Goal: Task Accomplishment & Management: Manage account settings

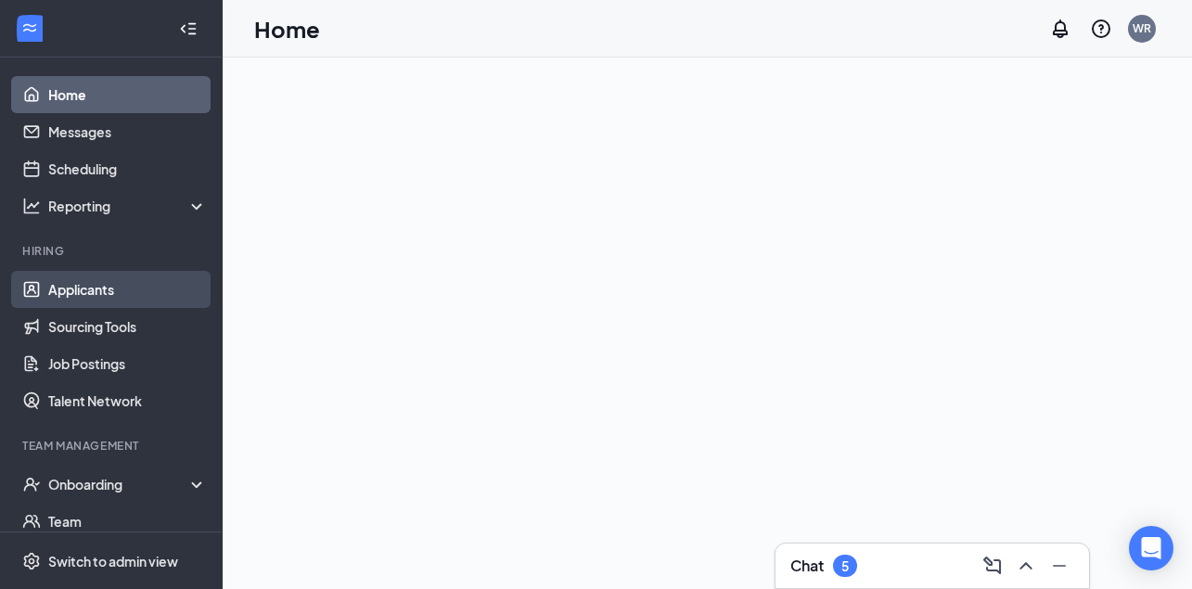
click at [96, 290] on link "Applicants" at bounding box center [127, 289] width 159 height 37
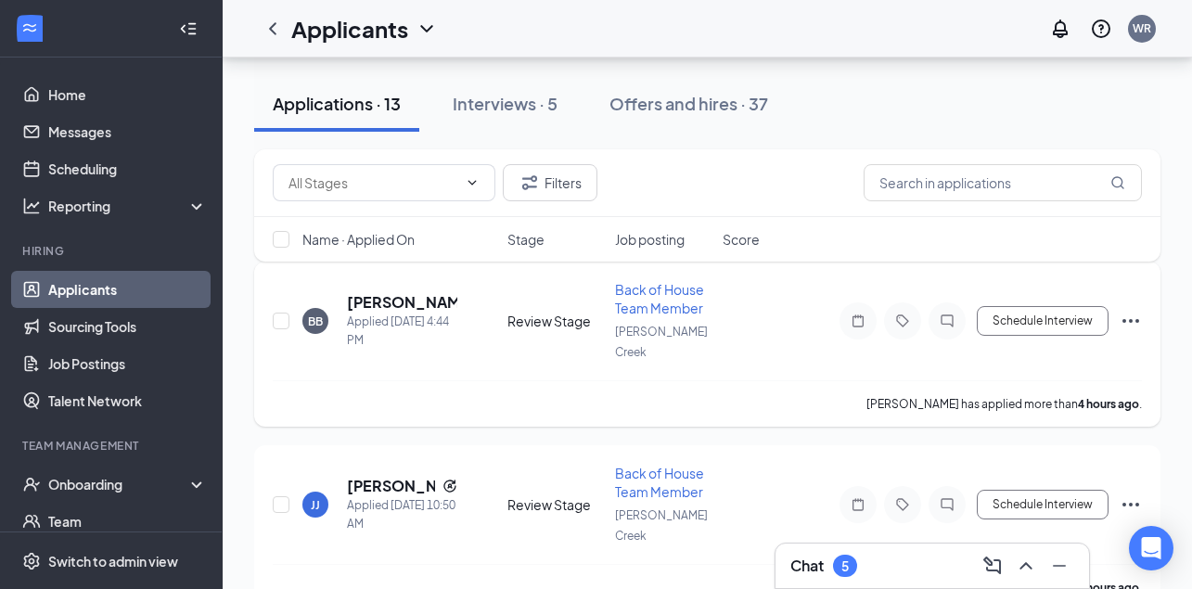
scroll to position [208, 0]
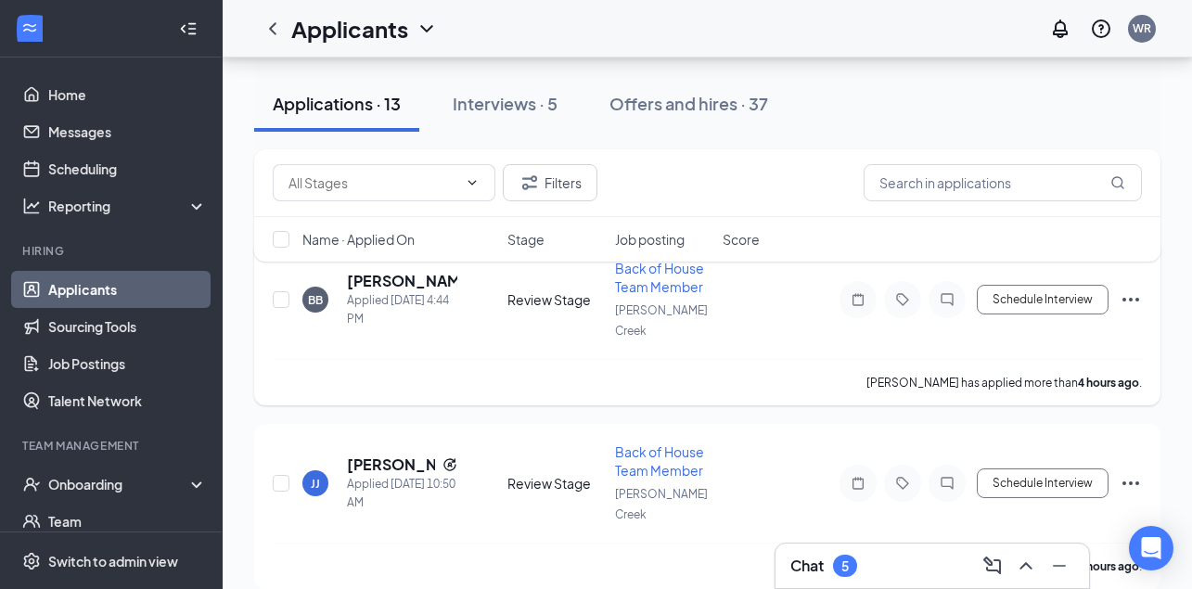
click at [1122, 288] on icon "Ellipses" at bounding box center [1131, 299] width 22 height 22
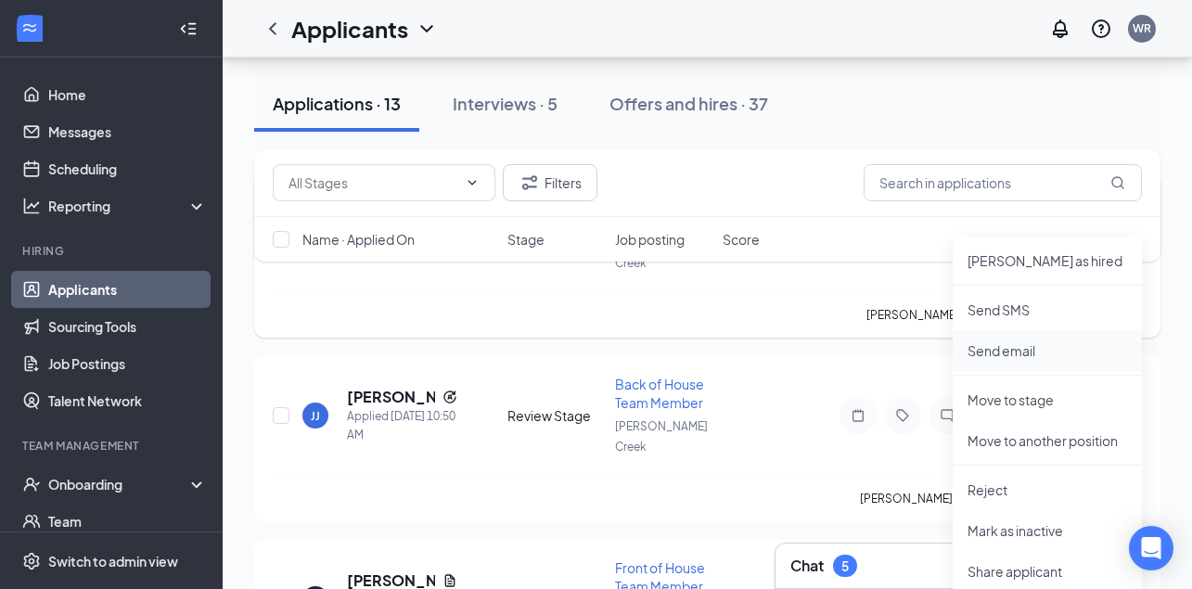
scroll to position [291, 0]
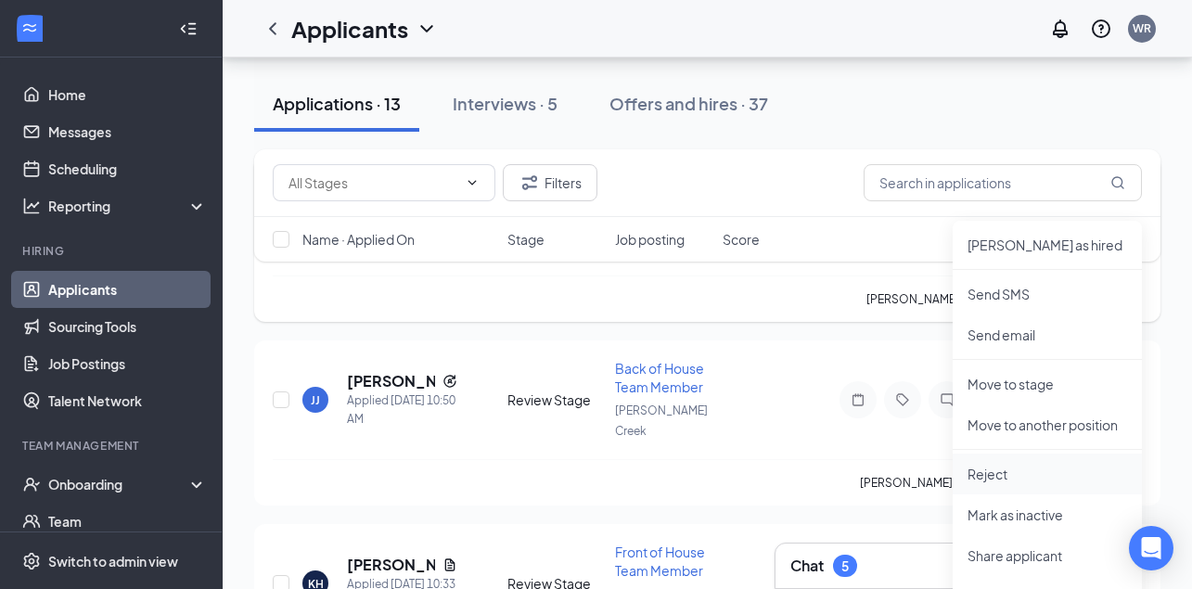
click at [982, 473] on p "Reject" at bounding box center [1047, 474] width 160 height 19
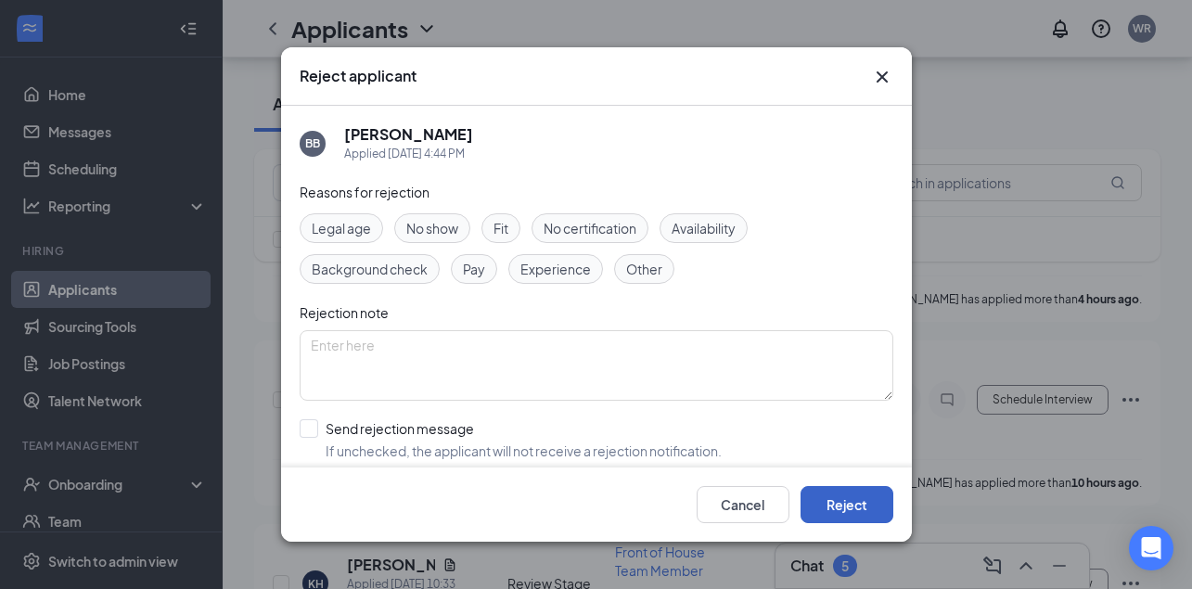
click at [836, 498] on button "Reject" at bounding box center [846, 504] width 93 height 37
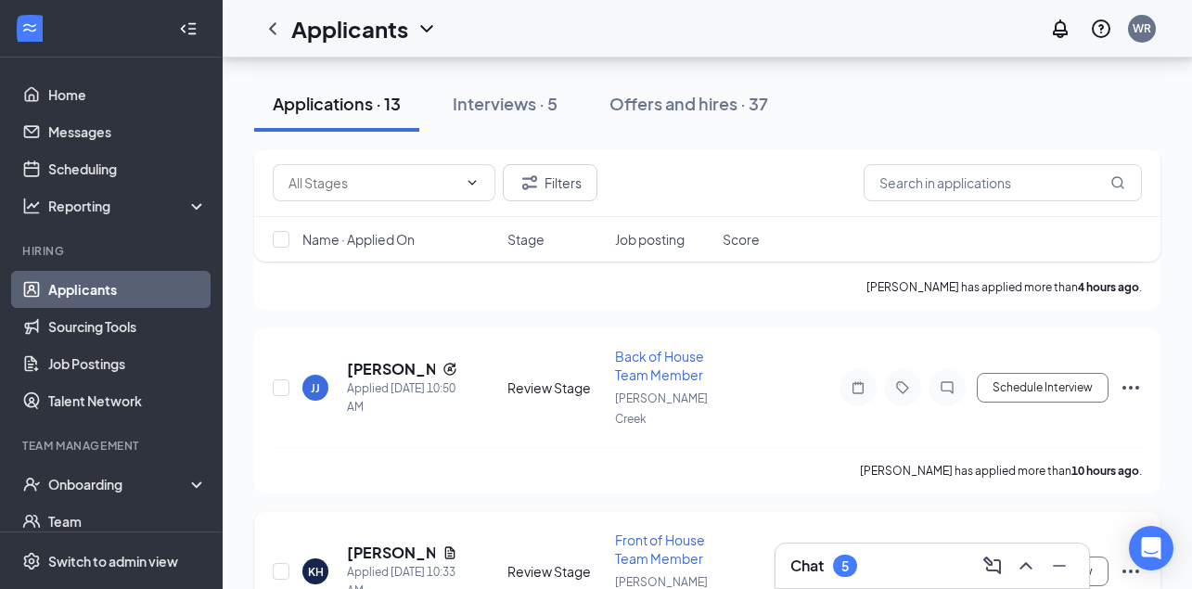
scroll to position [259, 0]
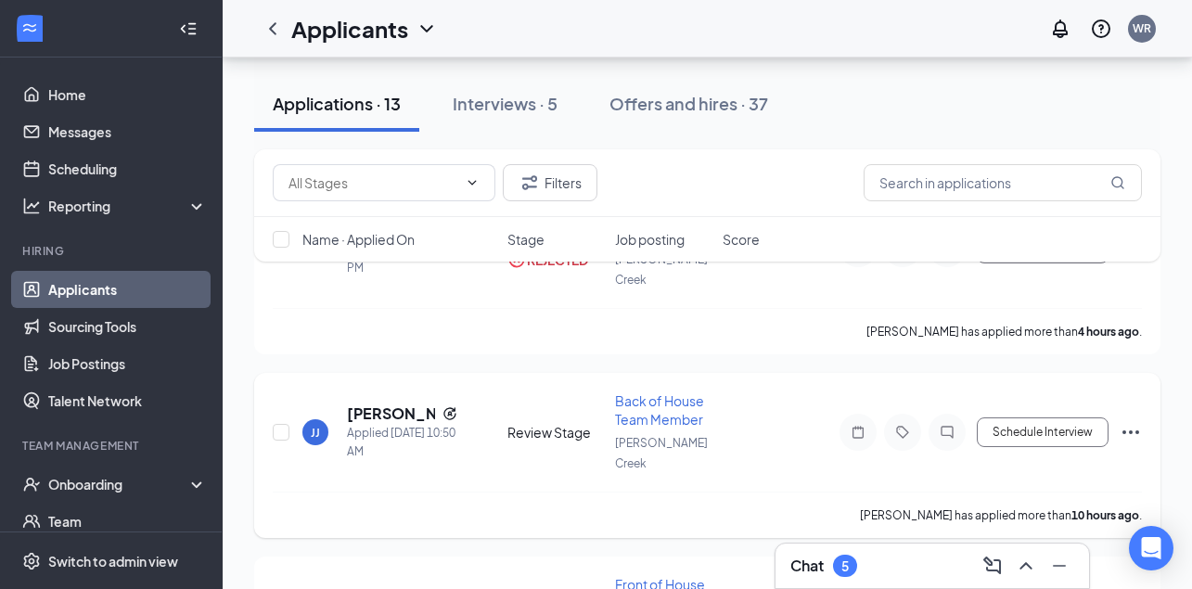
click at [1130, 421] on icon "Ellipses" at bounding box center [1131, 432] width 22 height 22
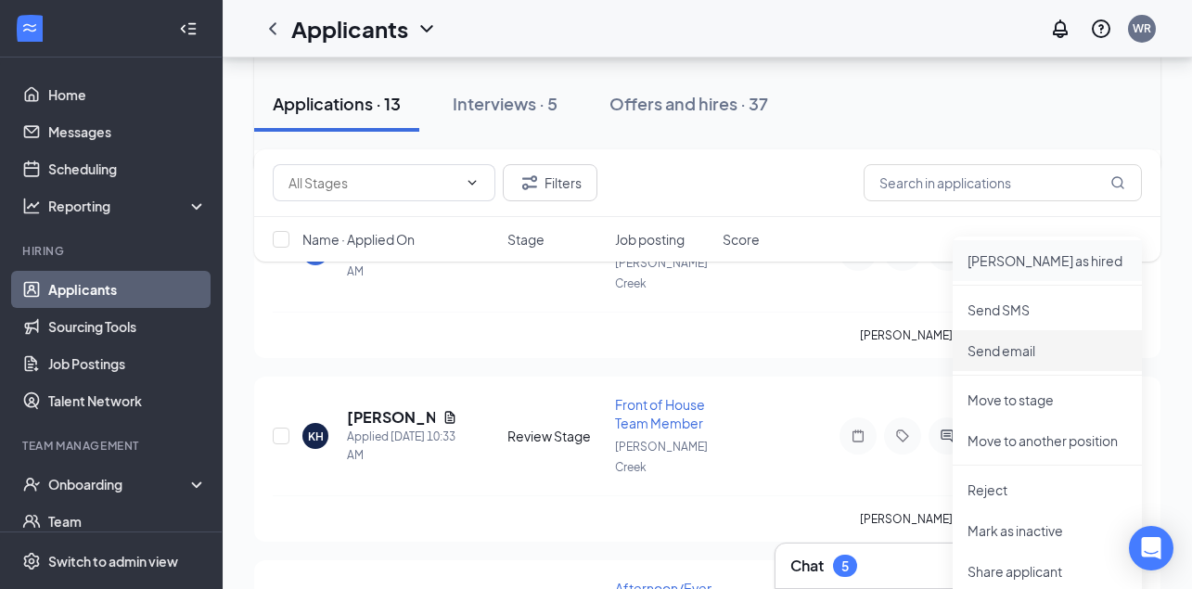
scroll to position [479, 0]
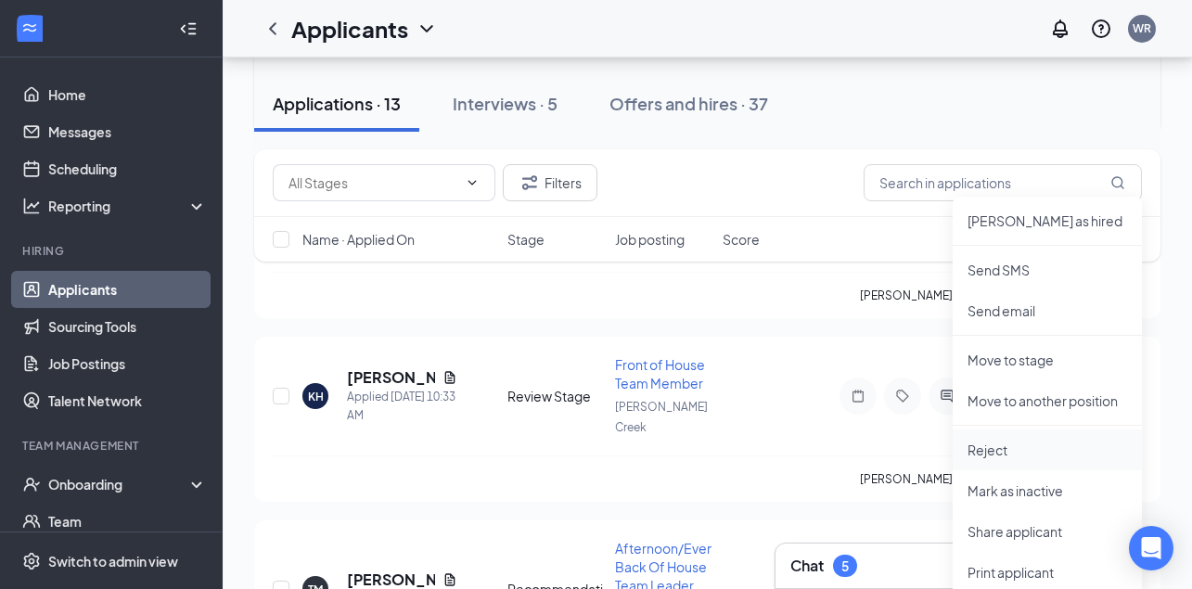
click at [1003, 443] on p "Reject" at bounding box center [1047, 450] width 160 height 19
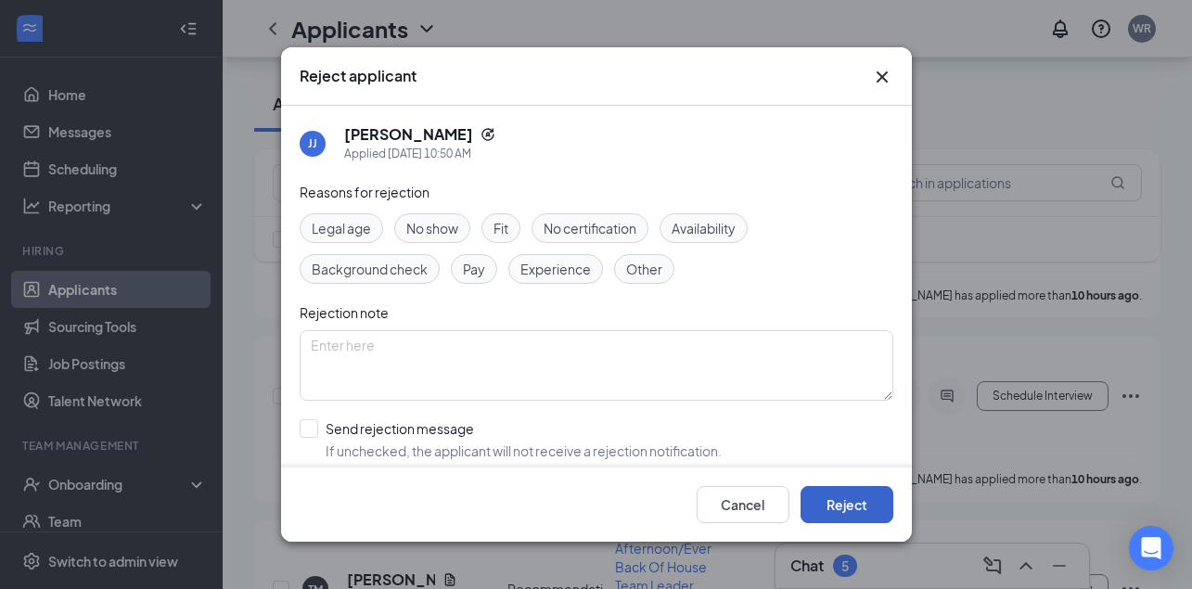
click at [835, 499] on button "Reject" at bounding box center [846, 504] width 93 height 37
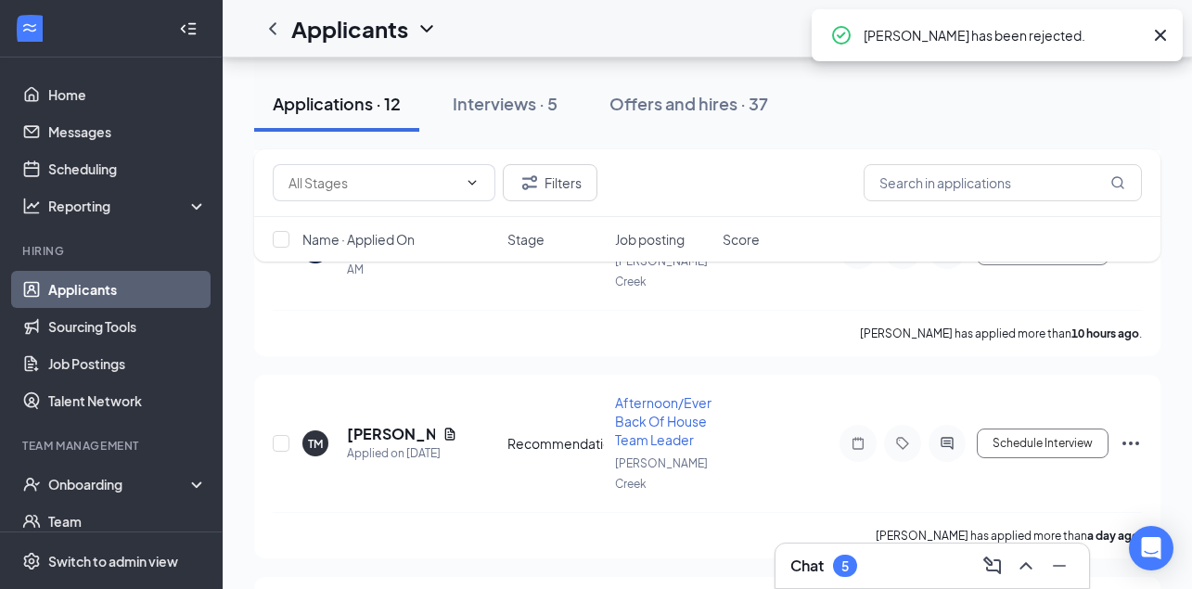
scroll to position [435, 0]
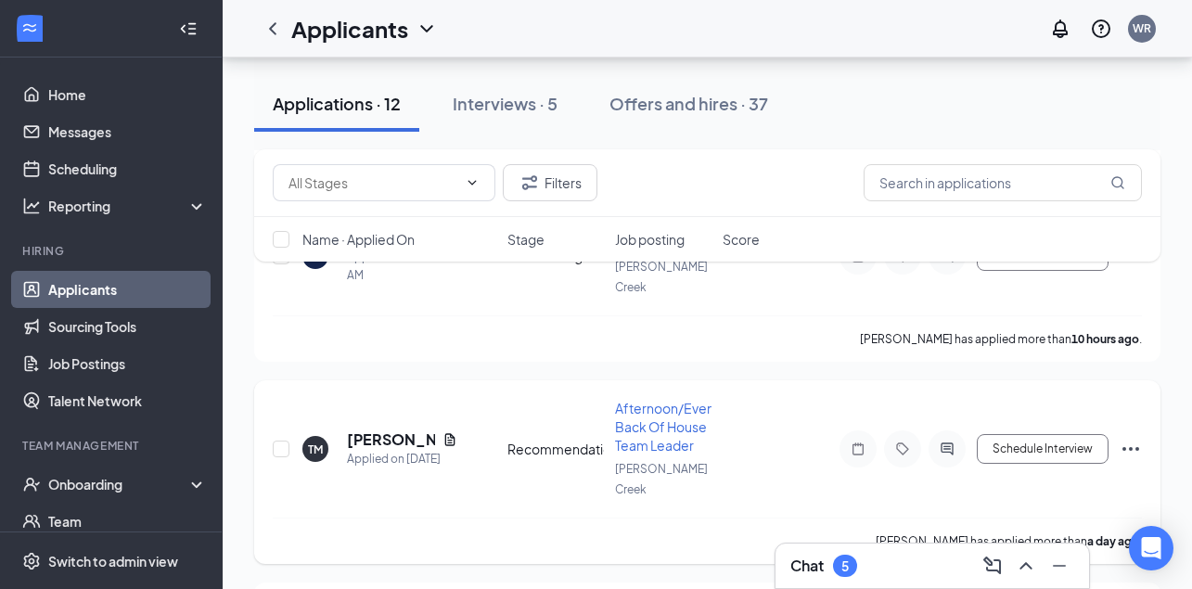
click at [1124, 447] on icon "Ellipses" at bounding box center [1130, 449] width 17 height 4
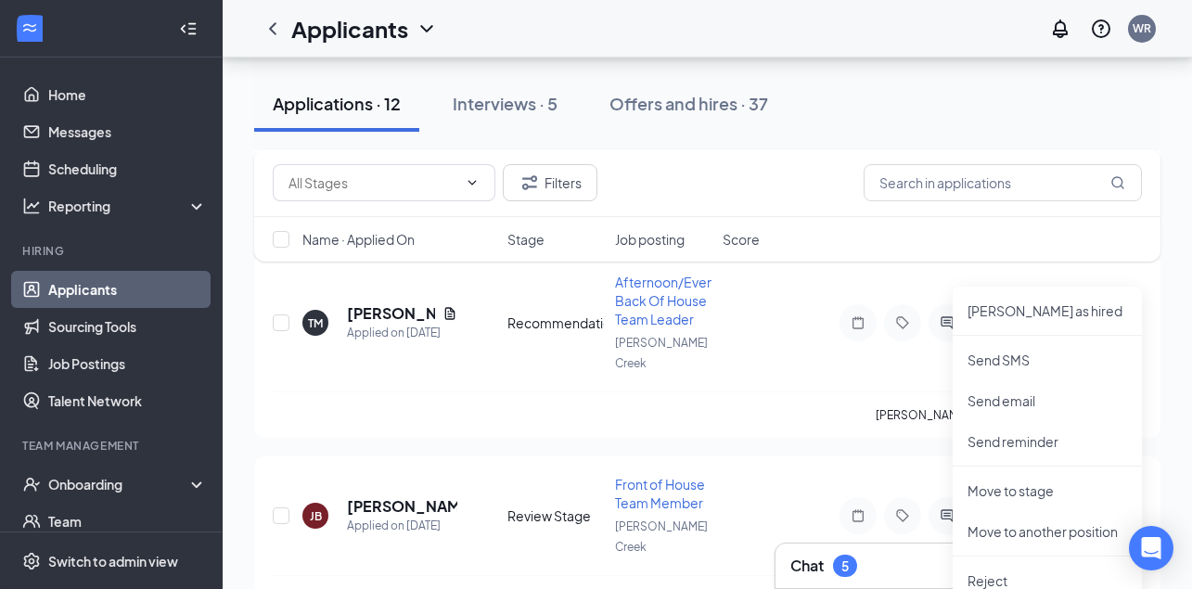
scroll to position [618, 0]
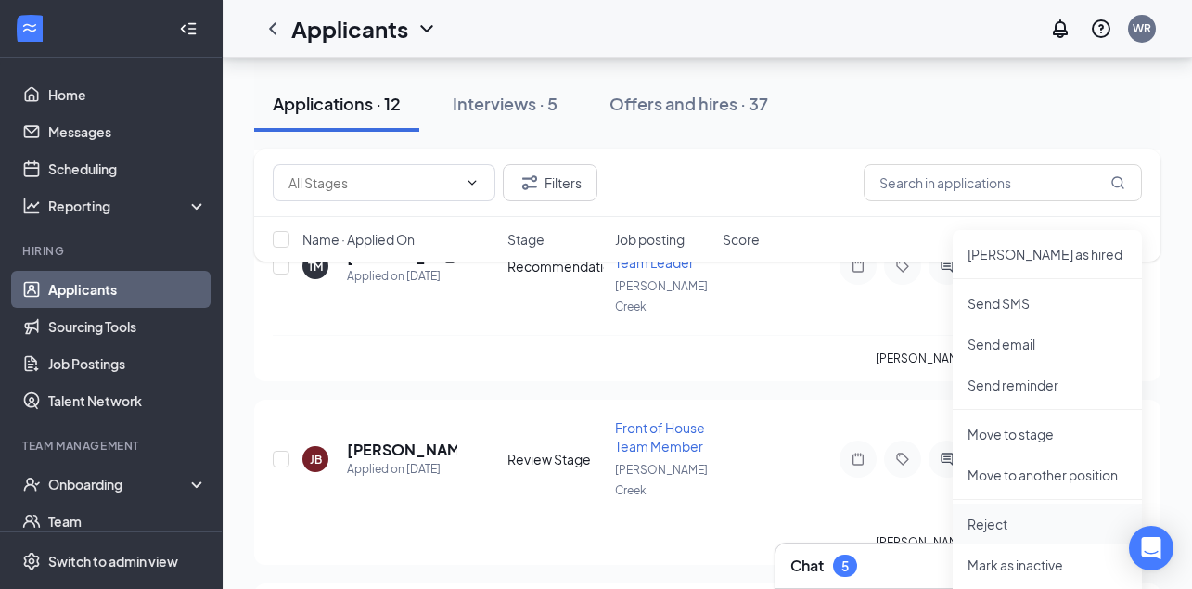
click at [992, 526] on p "Reject" at bounding box center [1047, 524] width 160 height 19
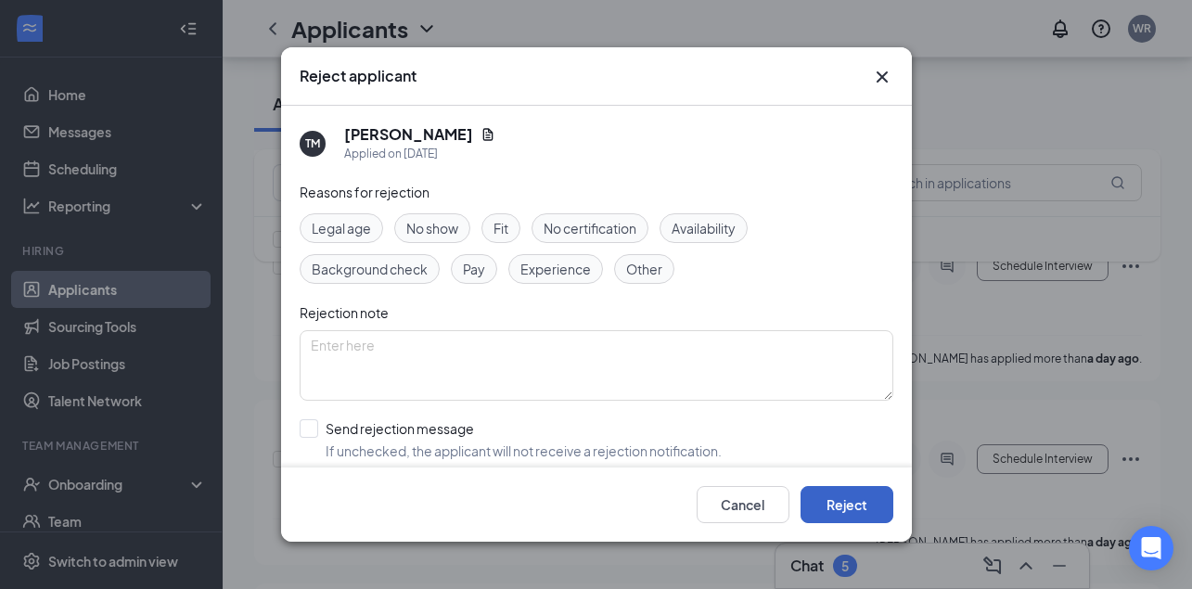
click at [851, 508] on button "Reject" at bounding box center [846, 504] width 93 height 37
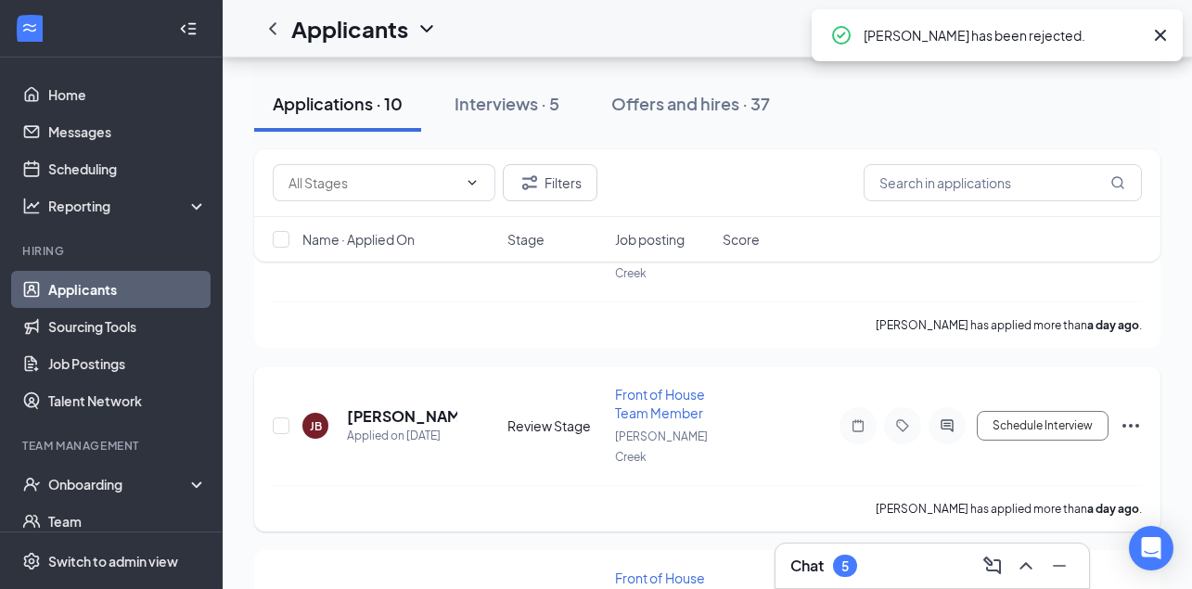
scroll to position [672, 0]
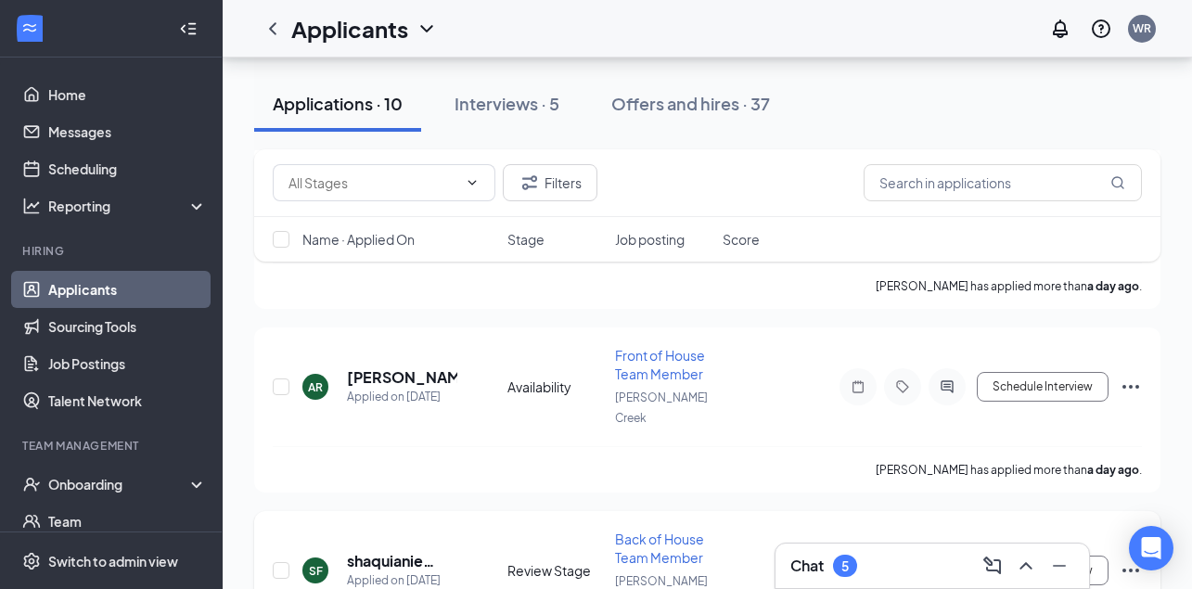
click at [1122, 559] on icon "Ellipses" at bounding box center [1131, 570] width 22 height 22
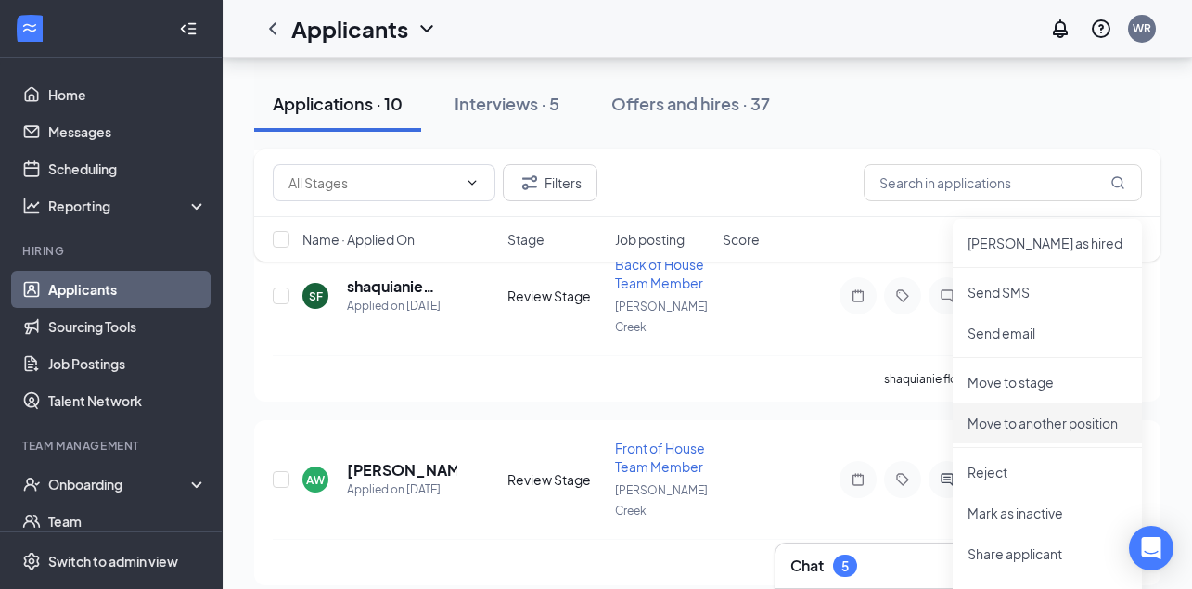
scroll to position [952, 0]
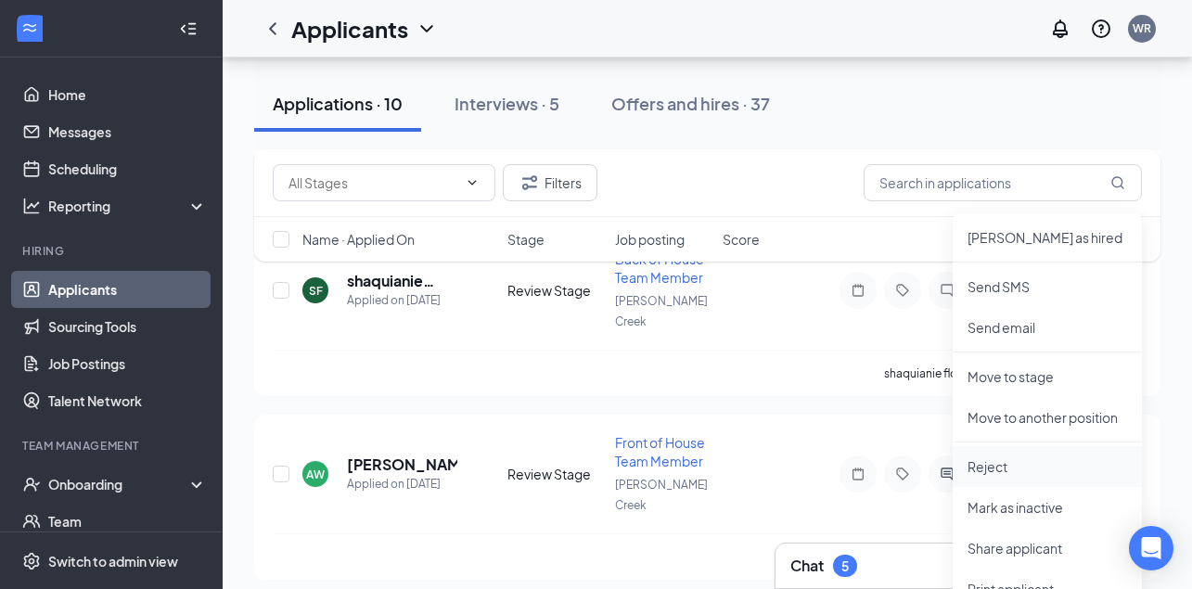
click at [1000, 473] on p "Reject" at bounding box center [1047, 466] width 160 height 19
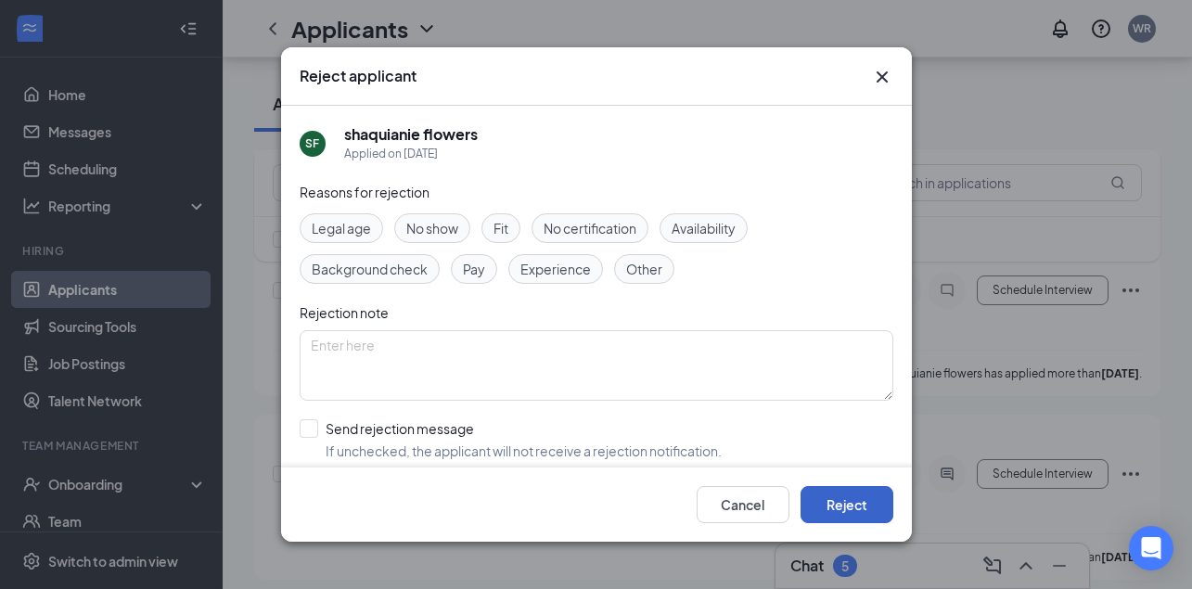
click at [864, 496] on button "Reject" at bounding box center [846, 504] width 93 height 37
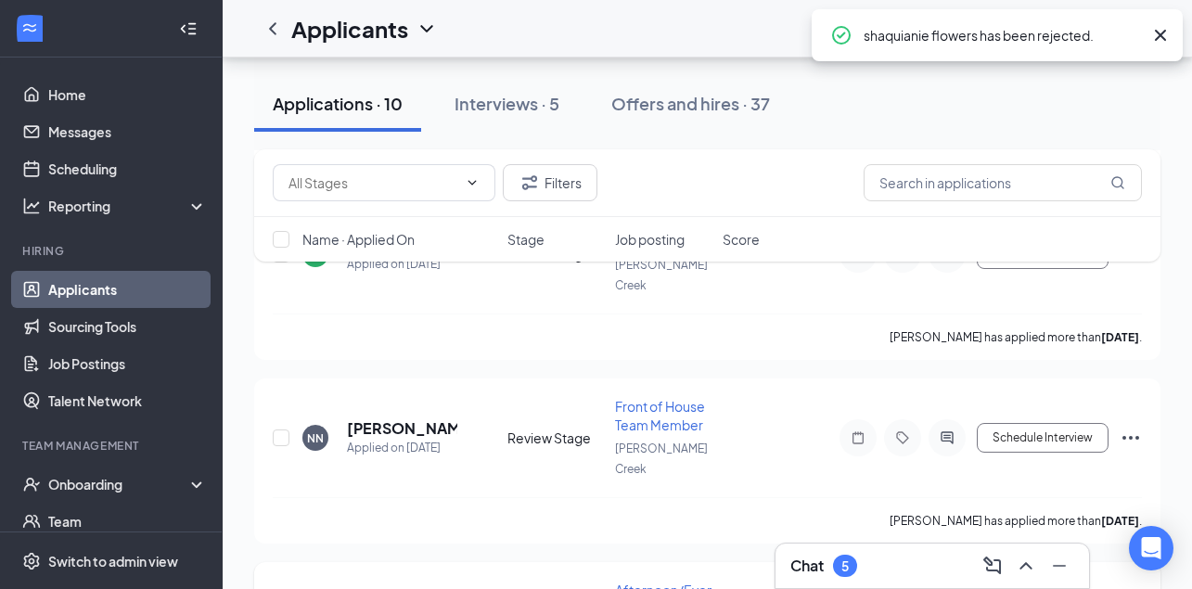
scroll to position [995, 0]
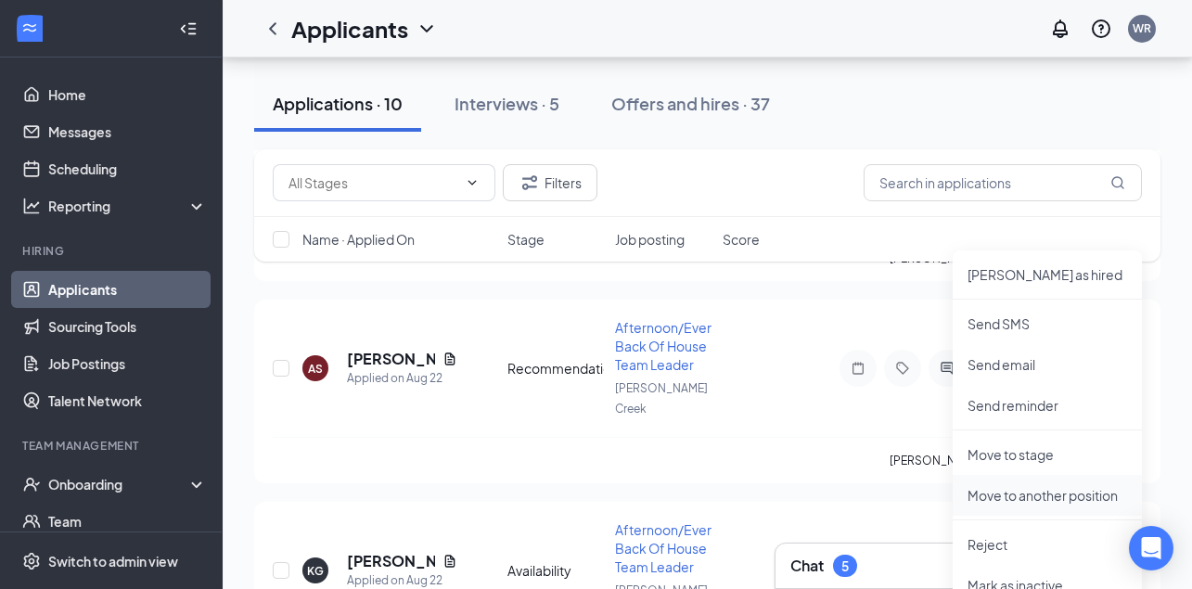
scroll to position [1288, 0]
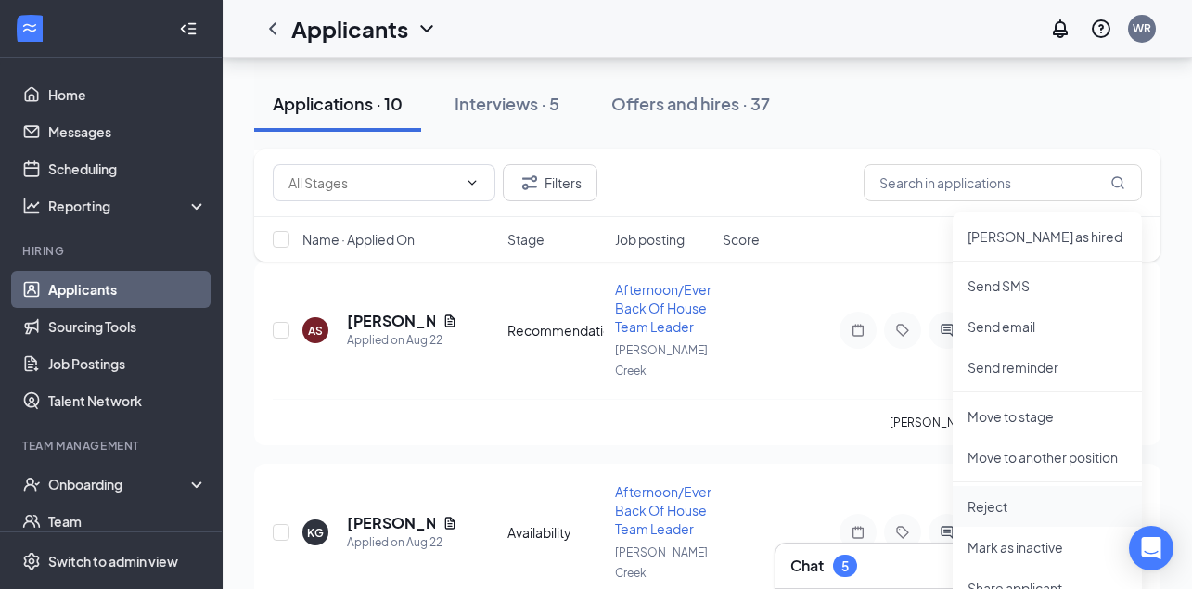
click at [974, 516] on li "Reject" at bounding box center [1047, 506] width 189 height 41
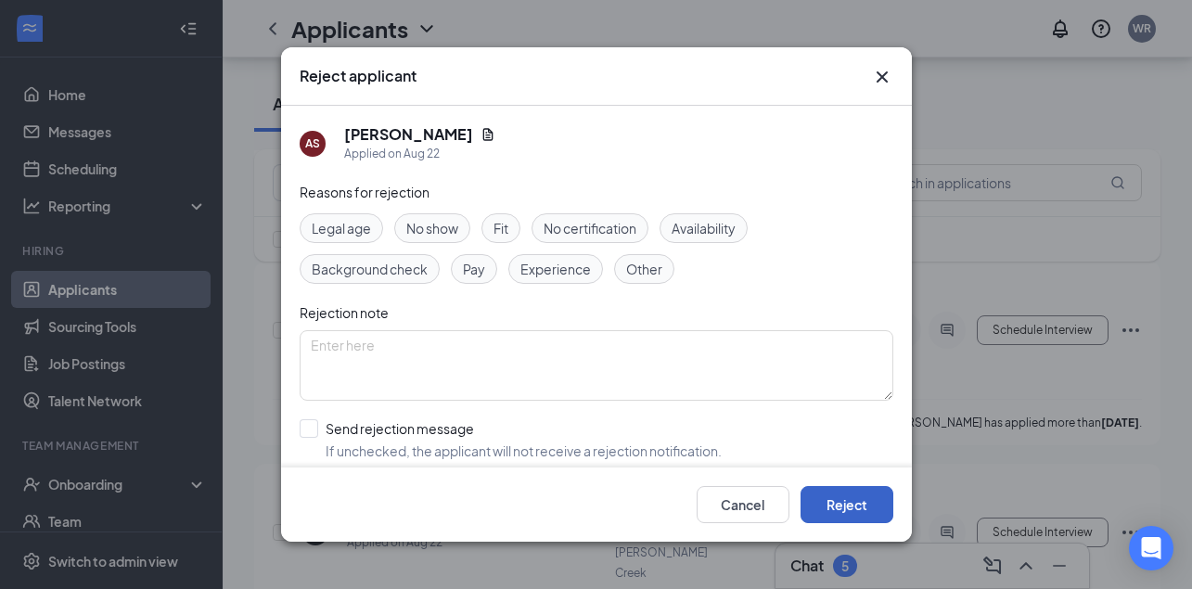
click at [813, 505] on button "Reject" at bounding box center [846, 504] width 93 height 37
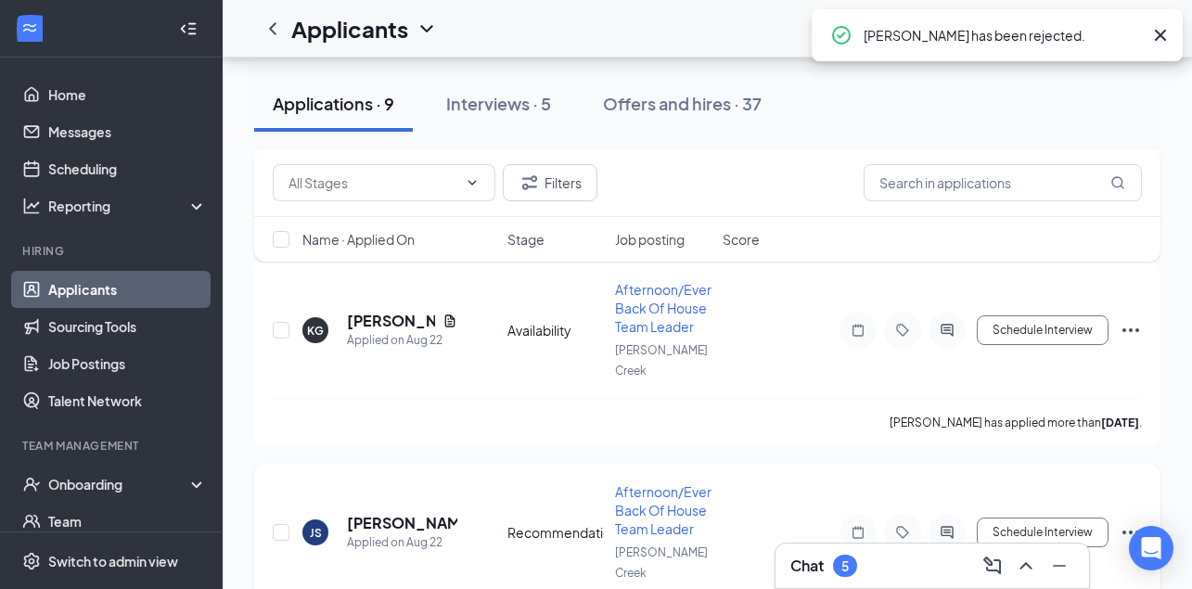
click at [1143, 464] on div "JS [PERSON_NAME] Applied on [DATE] Recommendations Afternoon/Evening Back Of Ho…" at bounding box center [707, 556] width 906 height 184
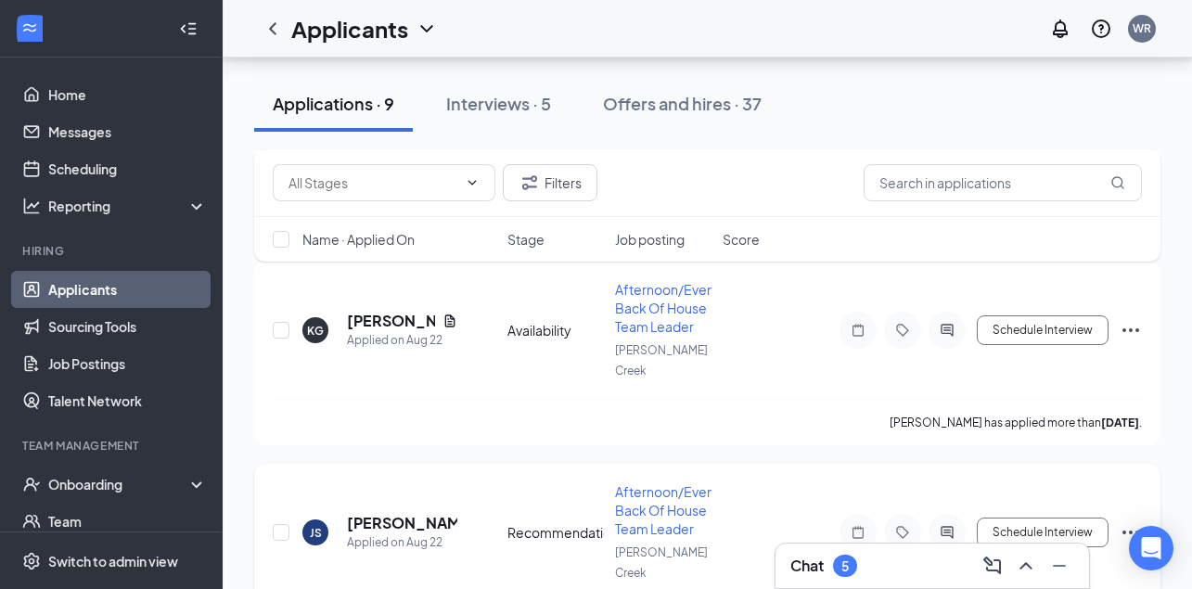
click at [1131, 521] on icon "Ellipses" at bounding box center [1131, 532] width 22 height 22
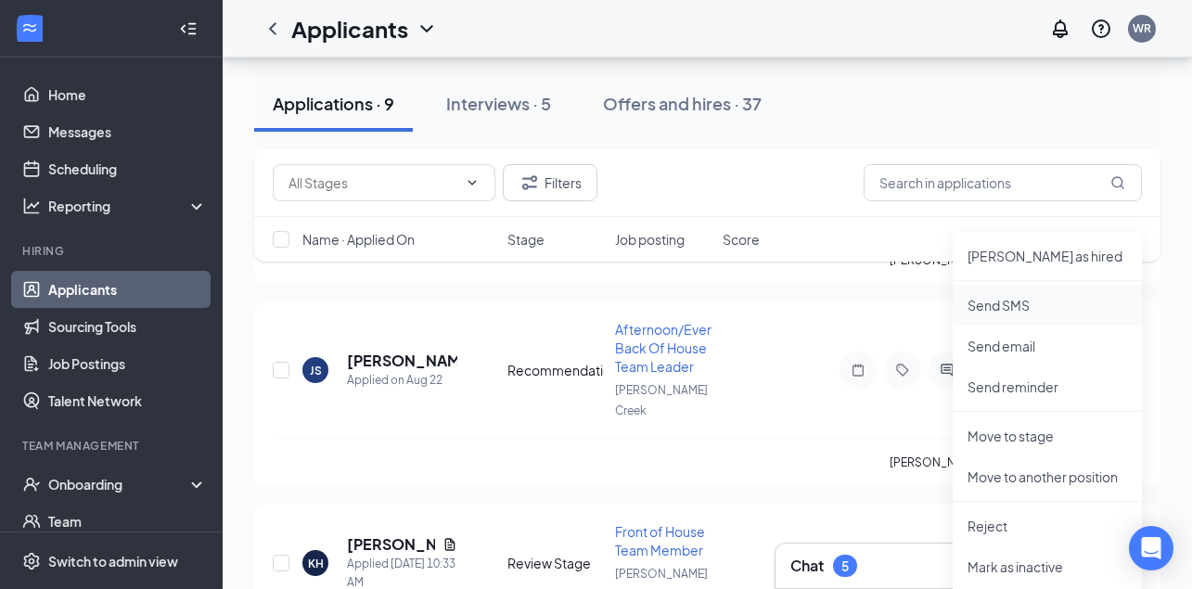
scroll to position [1481, 0]
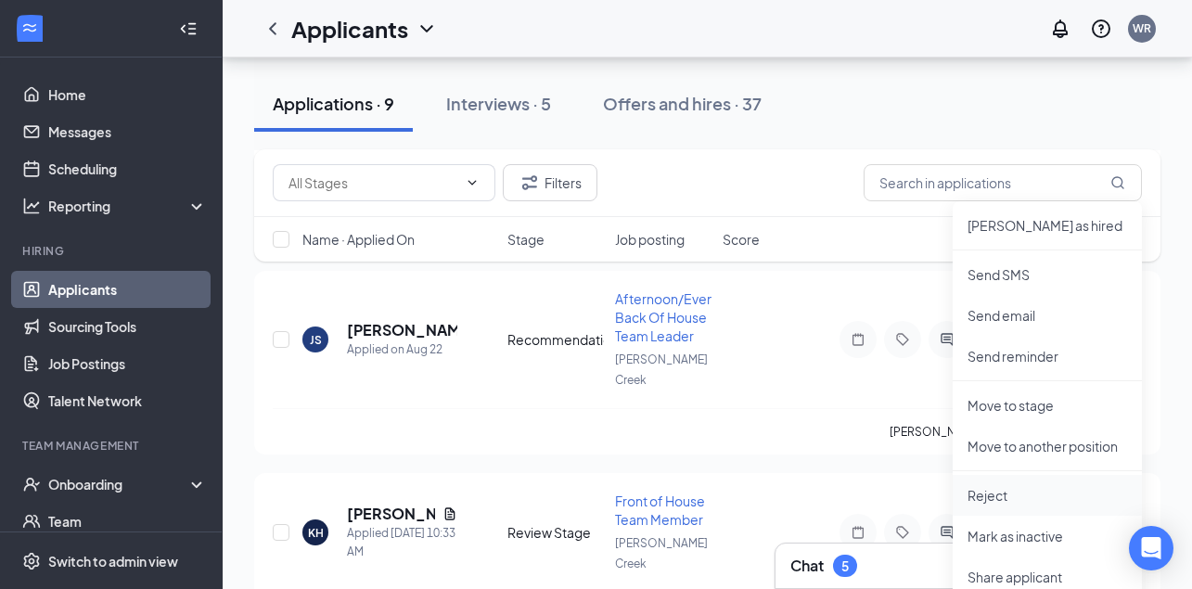
click at [996, 498] on p "Reject" at bounding box center [1047, 495] width 160 height 19
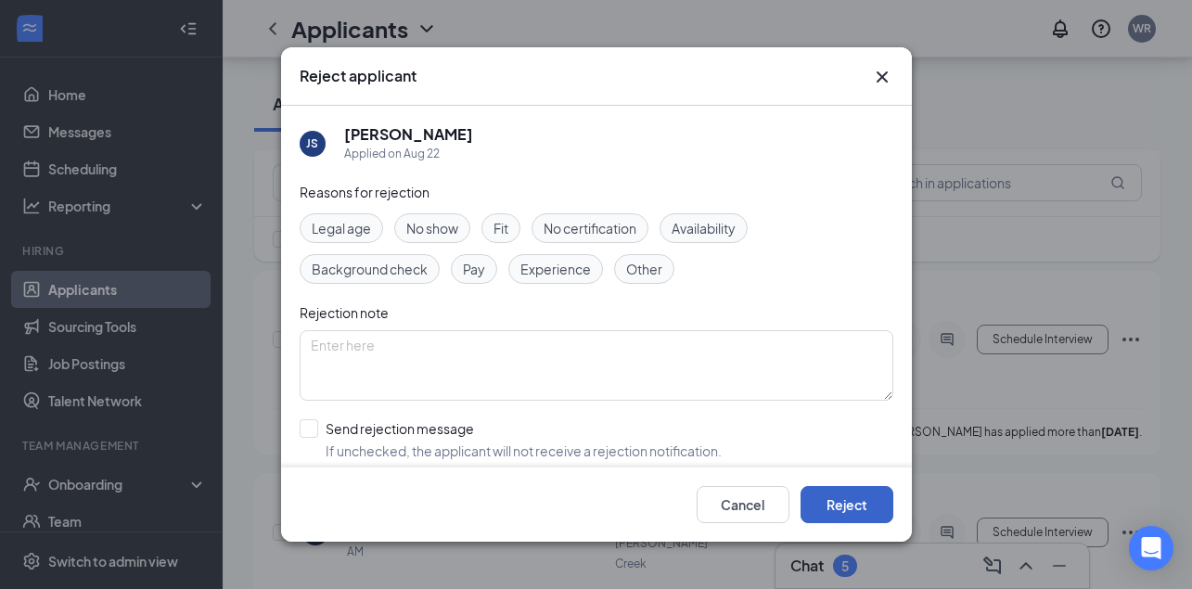
click at [825, 499] on button "Reject" at bounding box center [846, 504] width 93 height 37
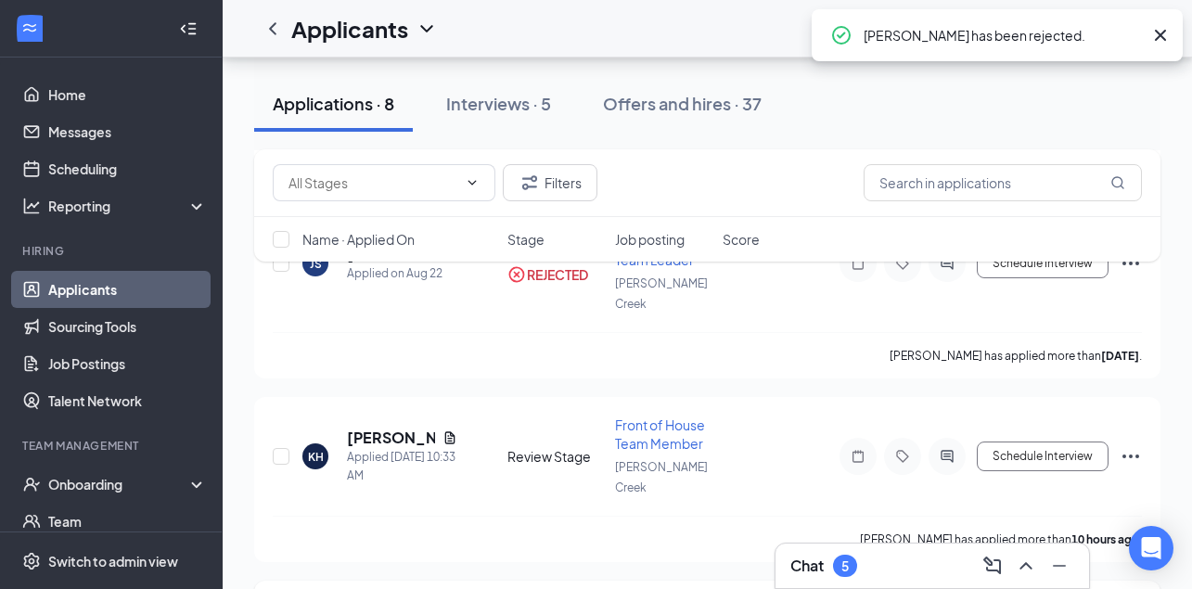
scroll to position [1560, 0]
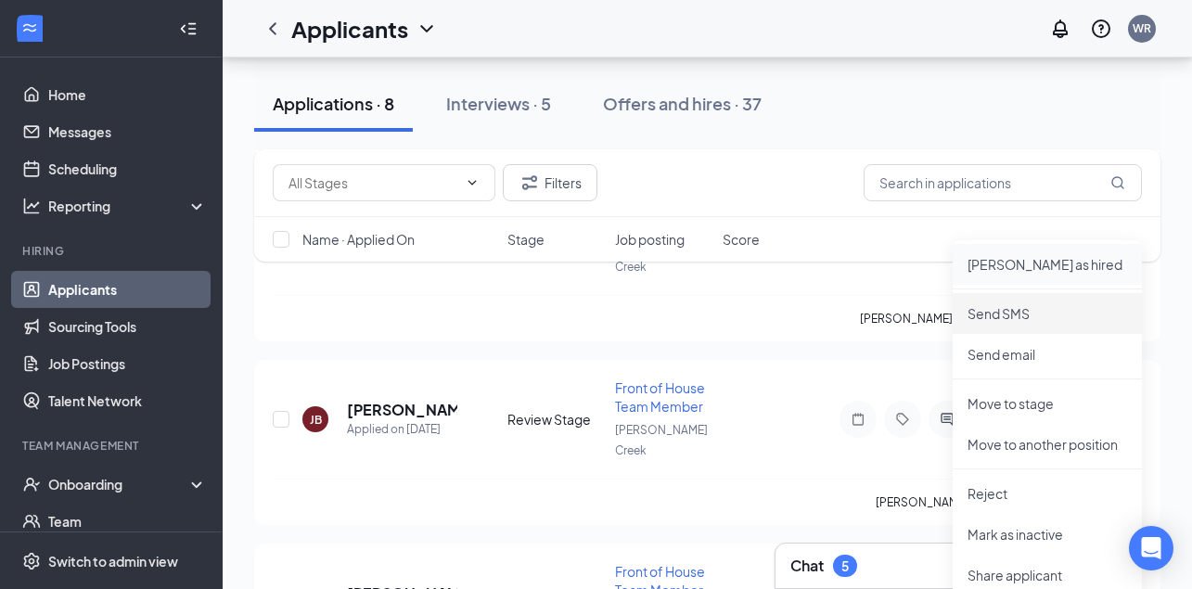
scroll to position [1784, 0]
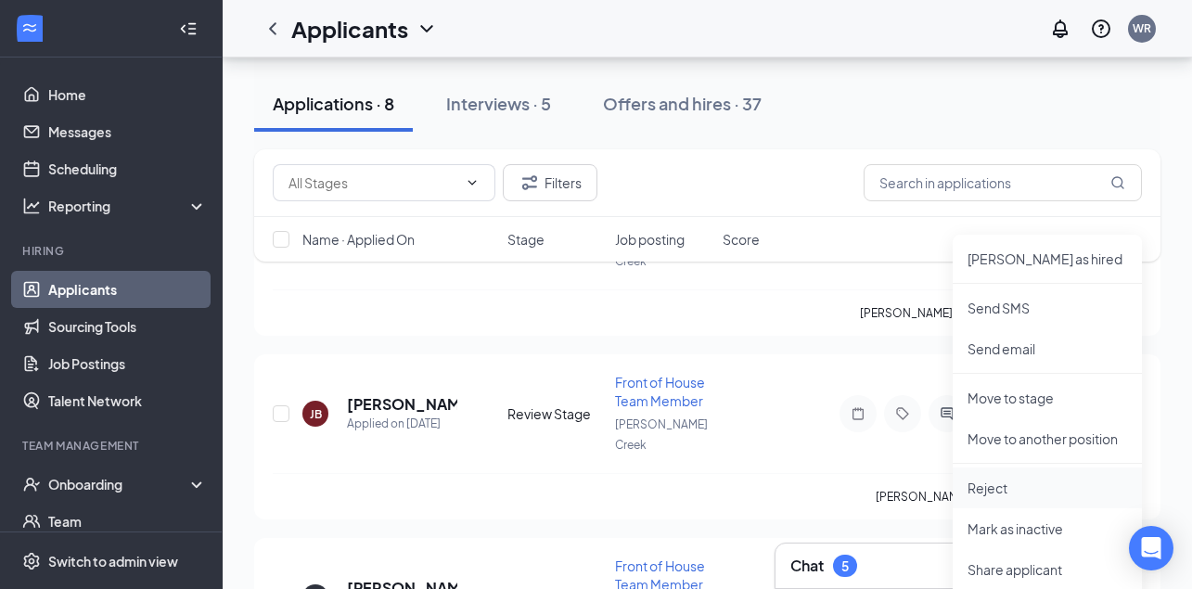
click at [1016, 492] on p "Reject" at bounding box center [1047, 488] width 160 height 19
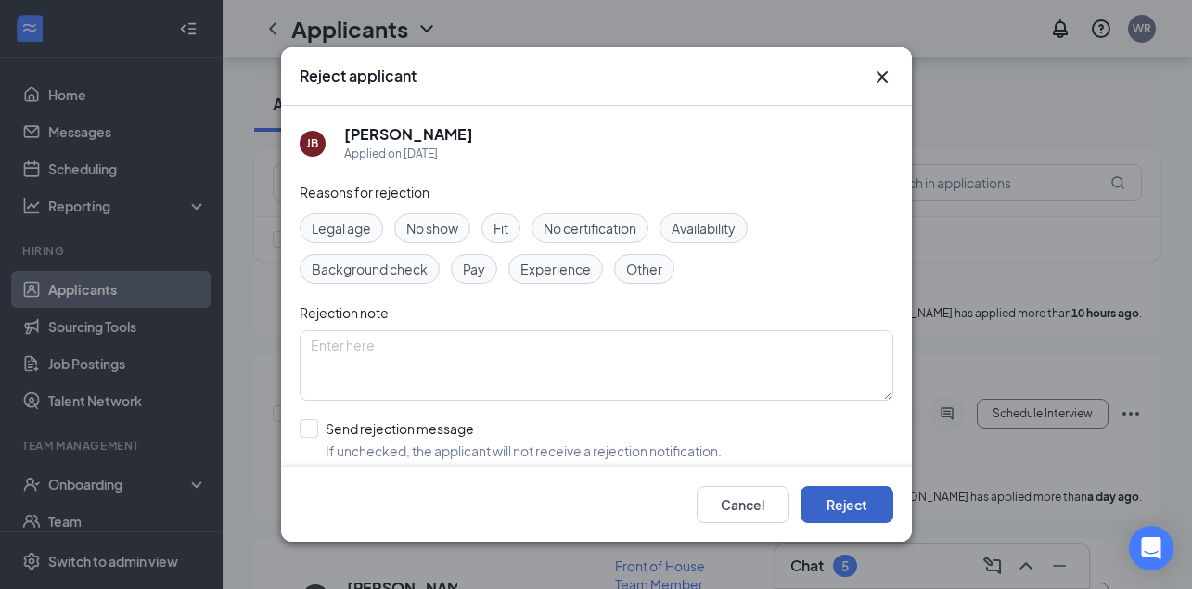
click at [841, 499] on button "Reject" at bounding box center [846, 504] width 93 height 37
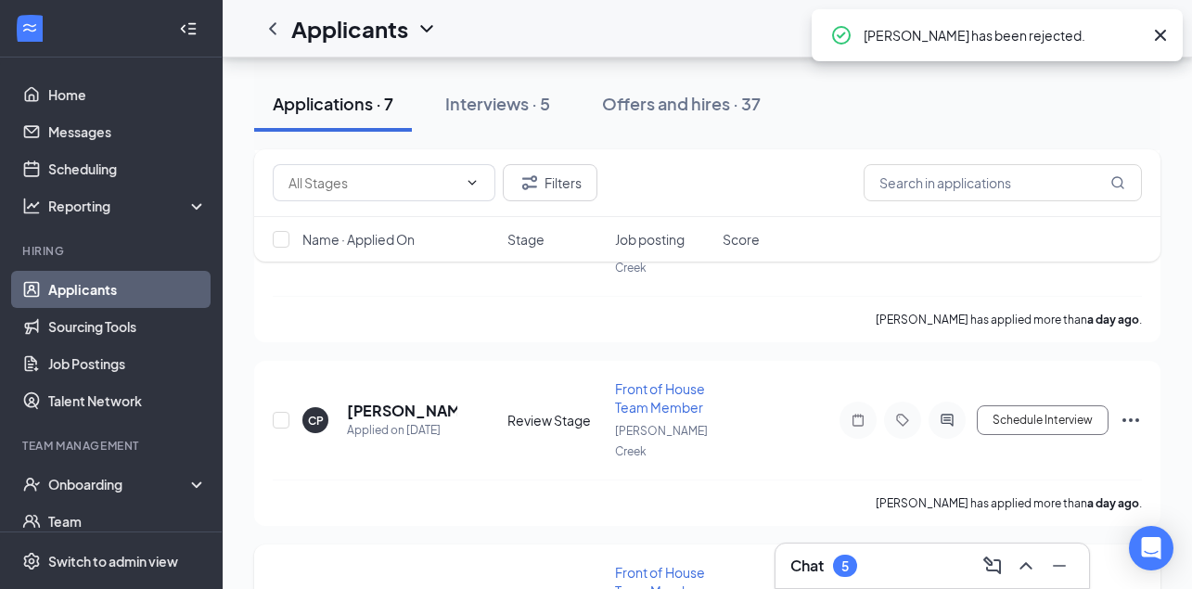
scroll to position [1942, 0]
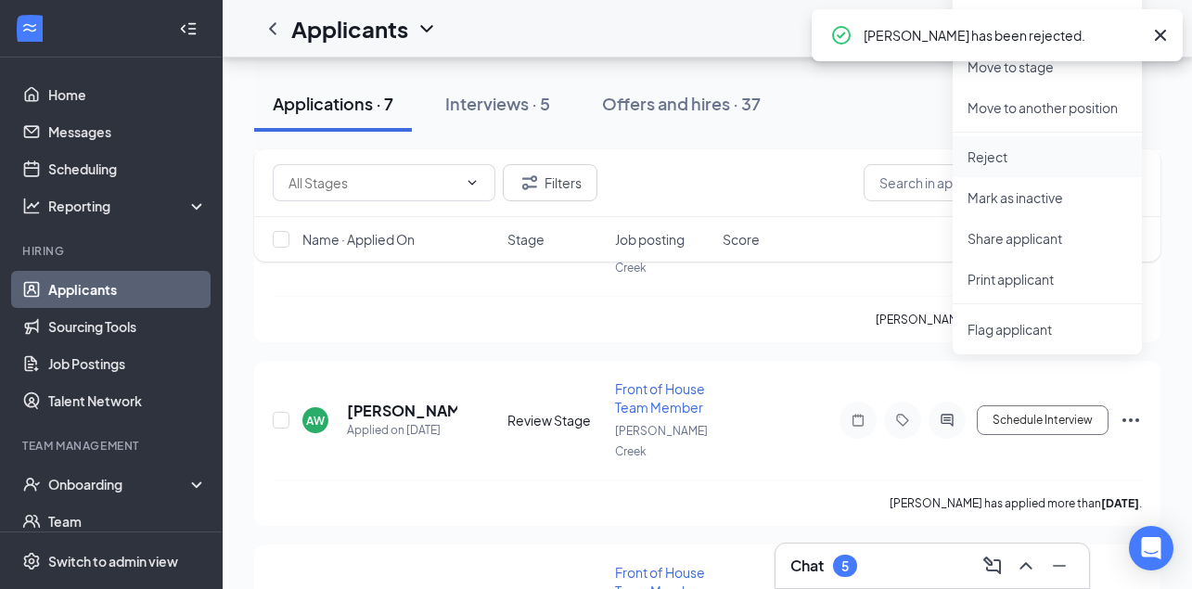
click at [1003, 167] on li "Reject" at bounding box center [1047, 156] width 189 height 41
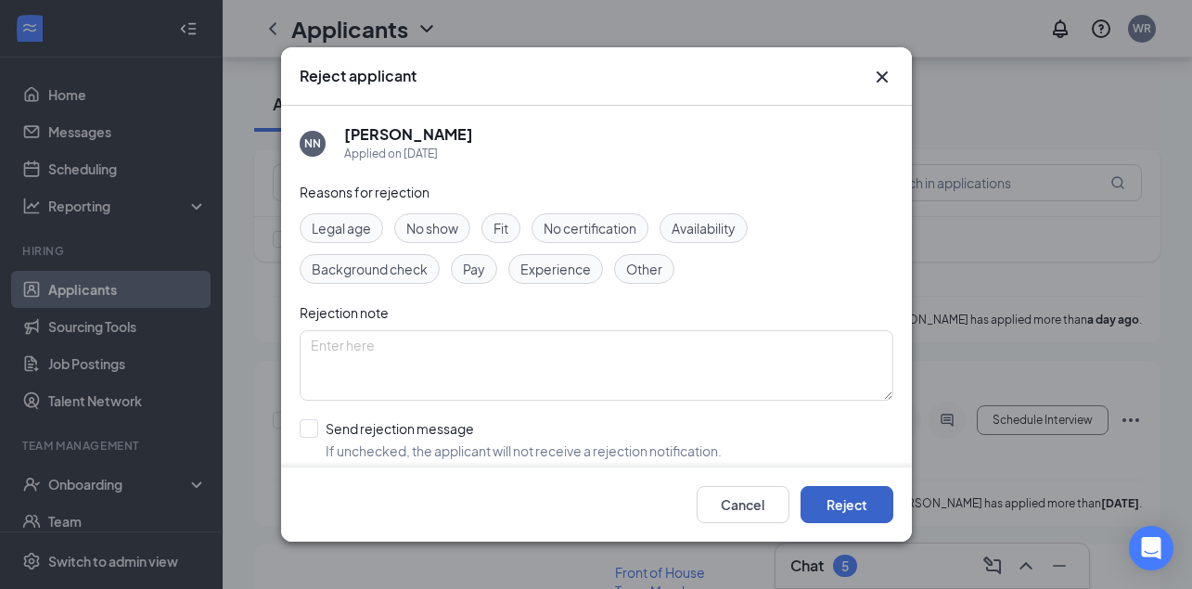
click at [853, 511] on button "Reject" at bounding box center [846, 504] width 93 height 37
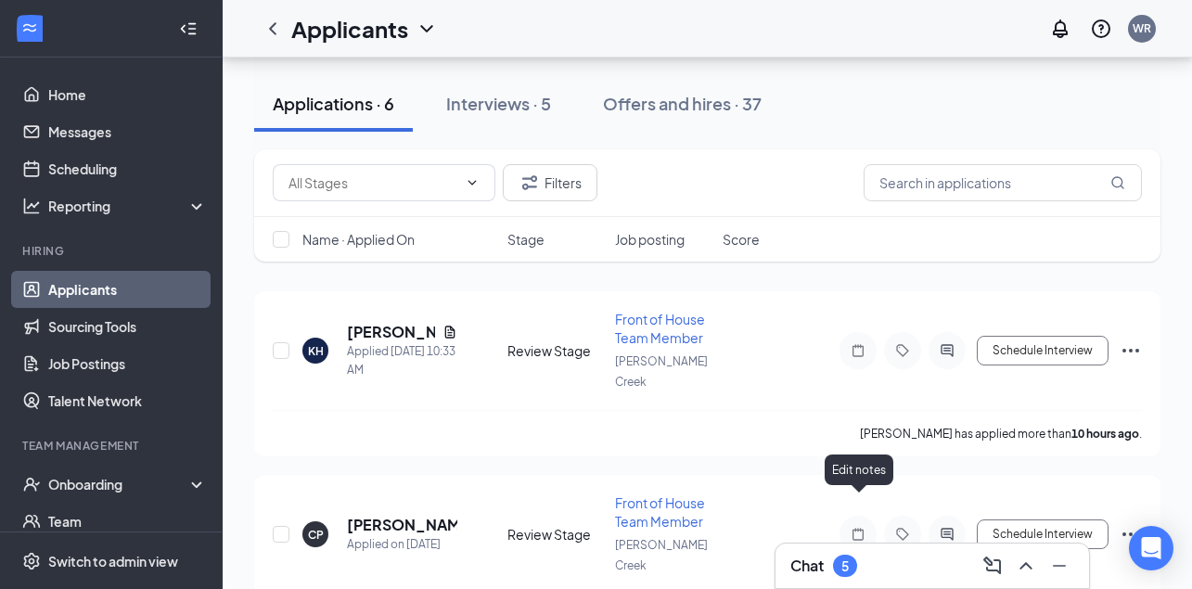
scroll to position [97, 0]
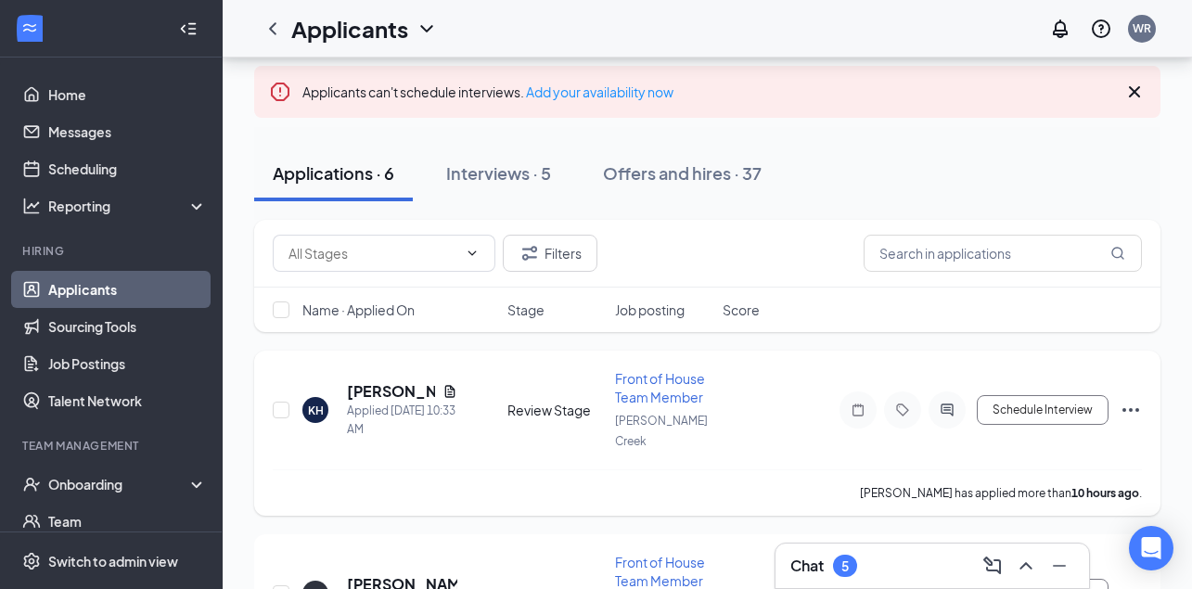
click at [389, 381] on h5 "[PERSON_NAME]" at bounding box center [391, 391] width 88 height 20
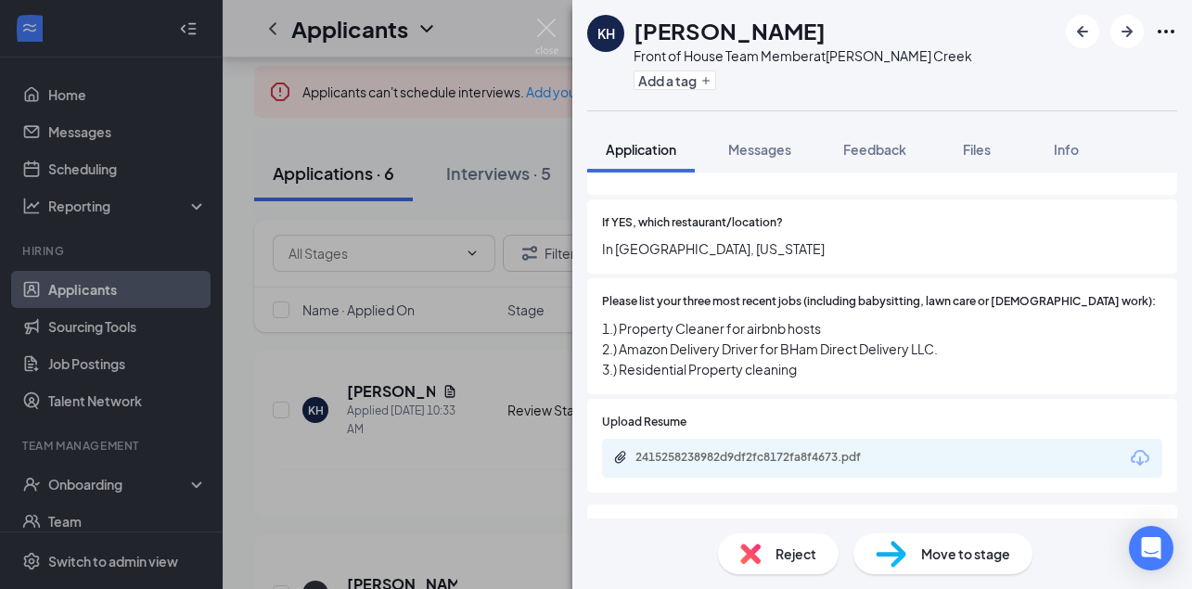
scroll to position [624, 0]
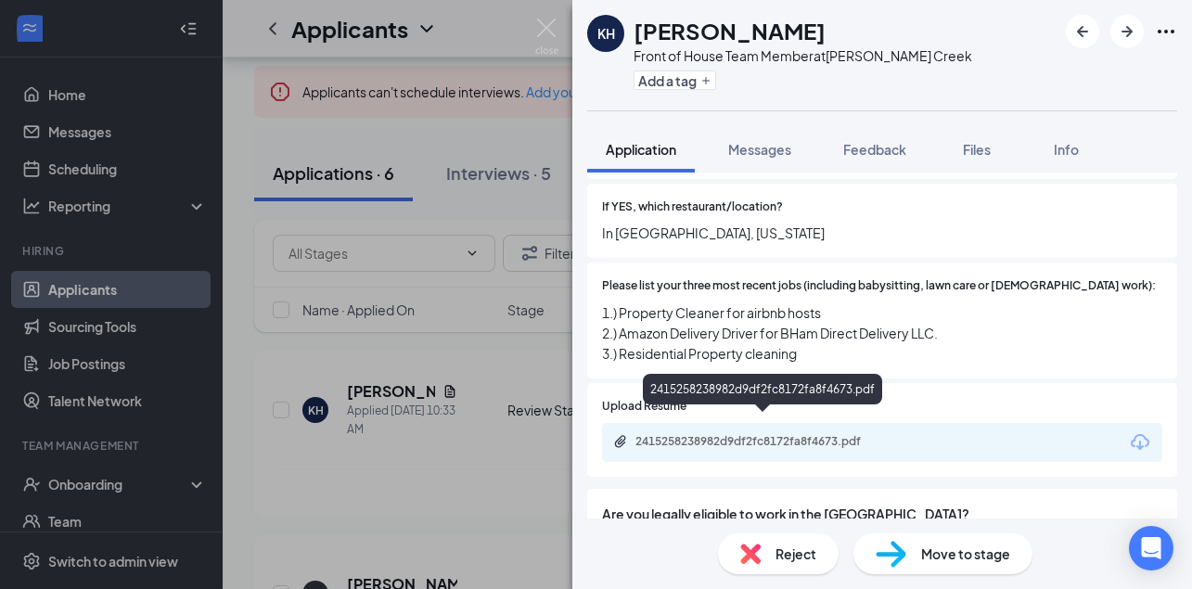
click at [744, 434] on div "2415258238982d9df2fc8172fa8f4673.pdf" at bounding box center [765, 441] width 260 height 15
click at [771, 556] on div "Reject" at bounding box center [778, 553] width 121 height 41
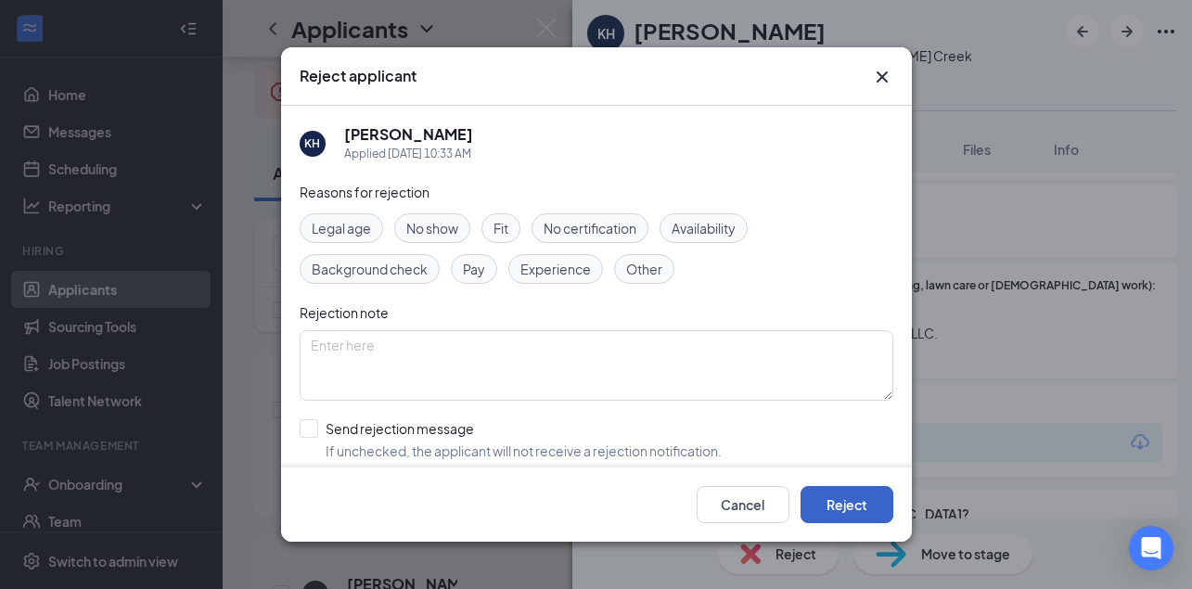
click at [820, 501] on button "Reject" at bounding box center [846, 504] width 93 height 37
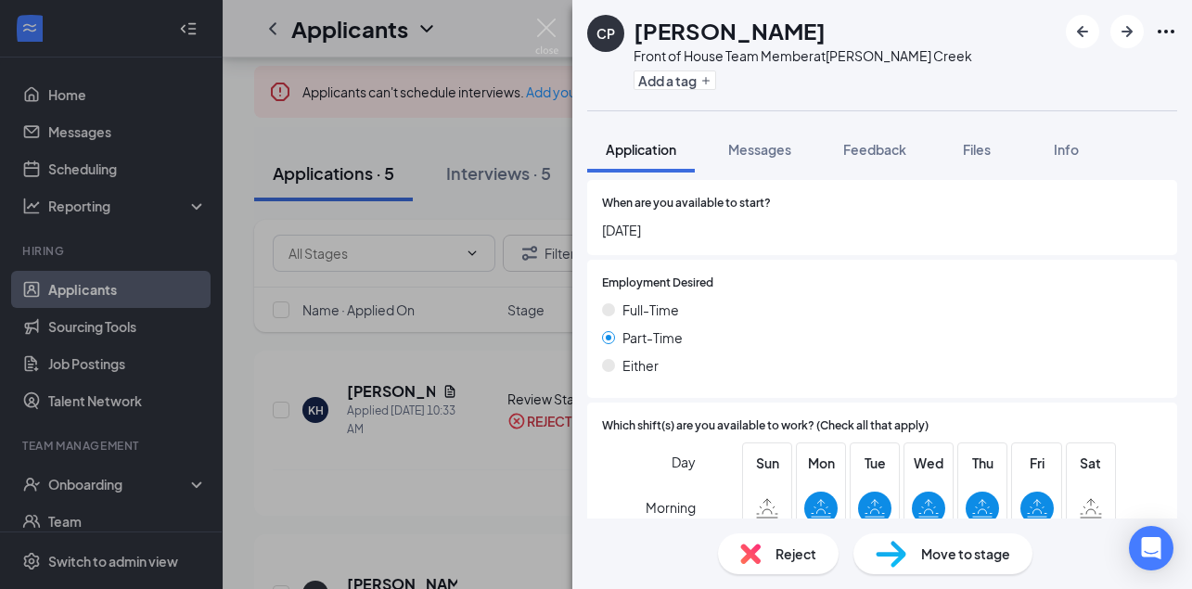
scroll to position [988, 0]
click at [816, 557] on span "Reject" at bounding box center [795, 554] width 41 height 20
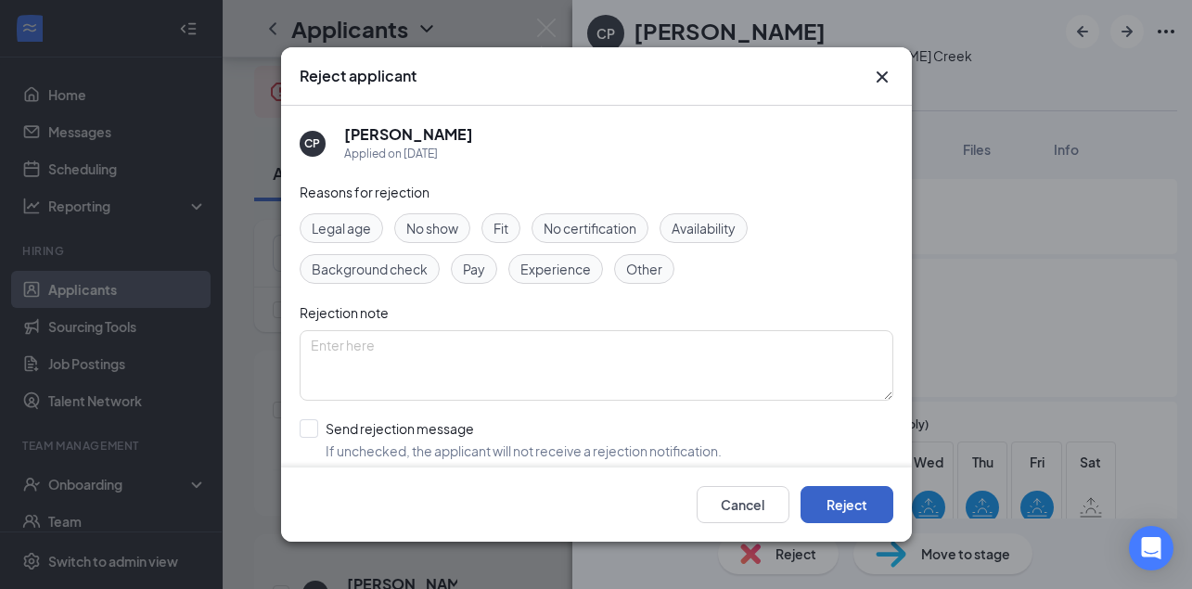
click at [842, 506] on button "Reject" at bounding box center [846, 504] width 93 height 37
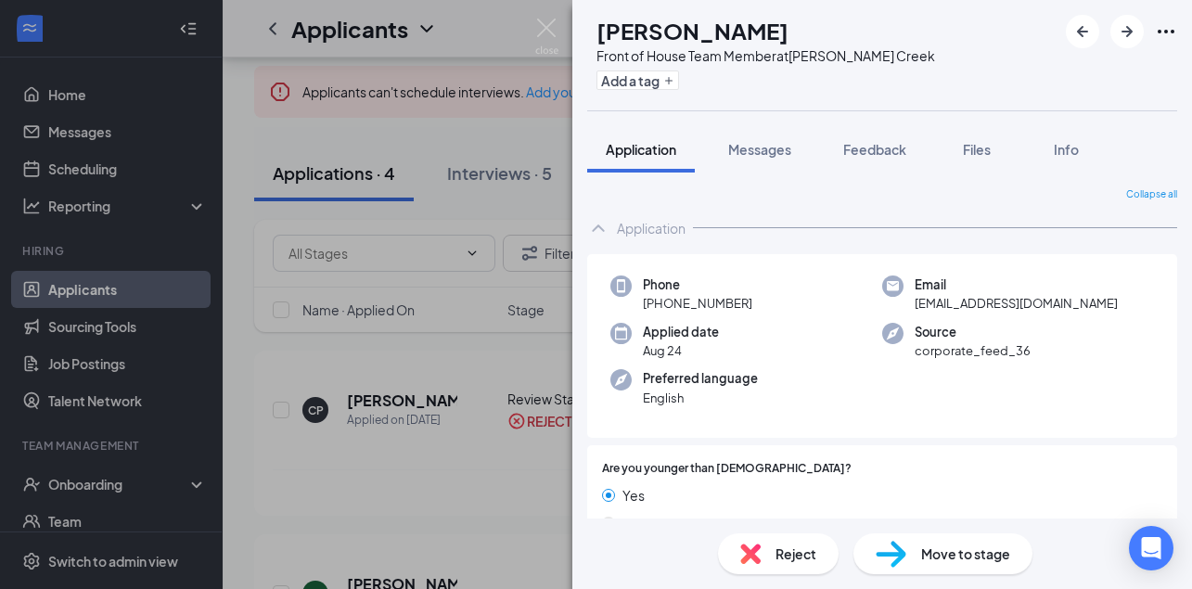
click at [802, 557] on span "Reject" at bounding box center [795, 554] width 41 height 20
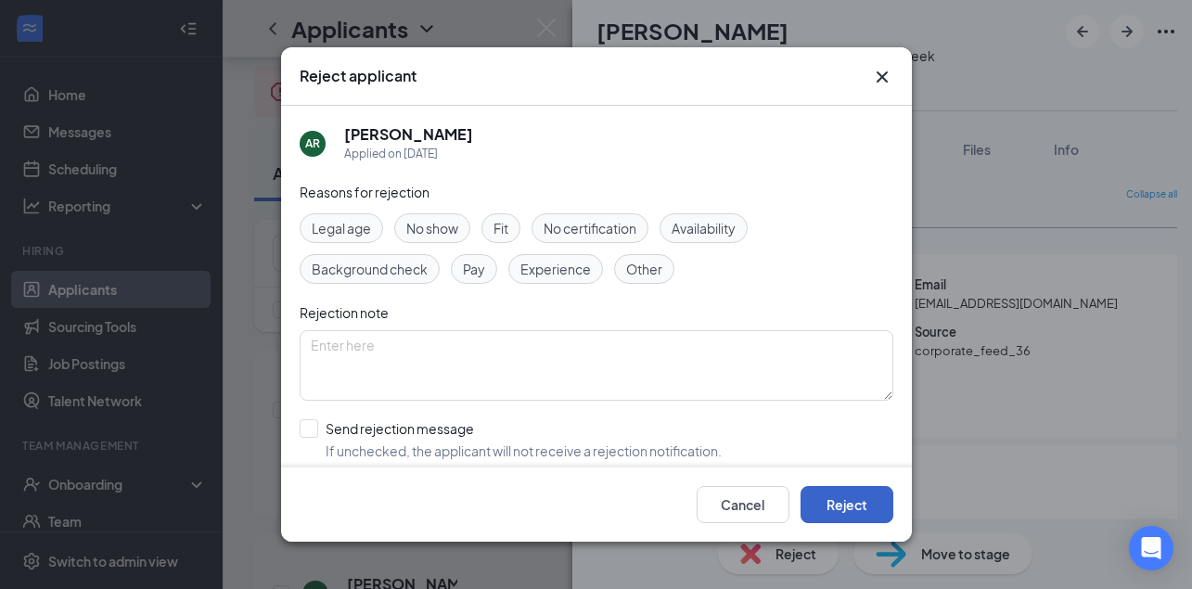
click at [831, 512] on button "Reject" at bounding box center [846, 504] width 93 height 37
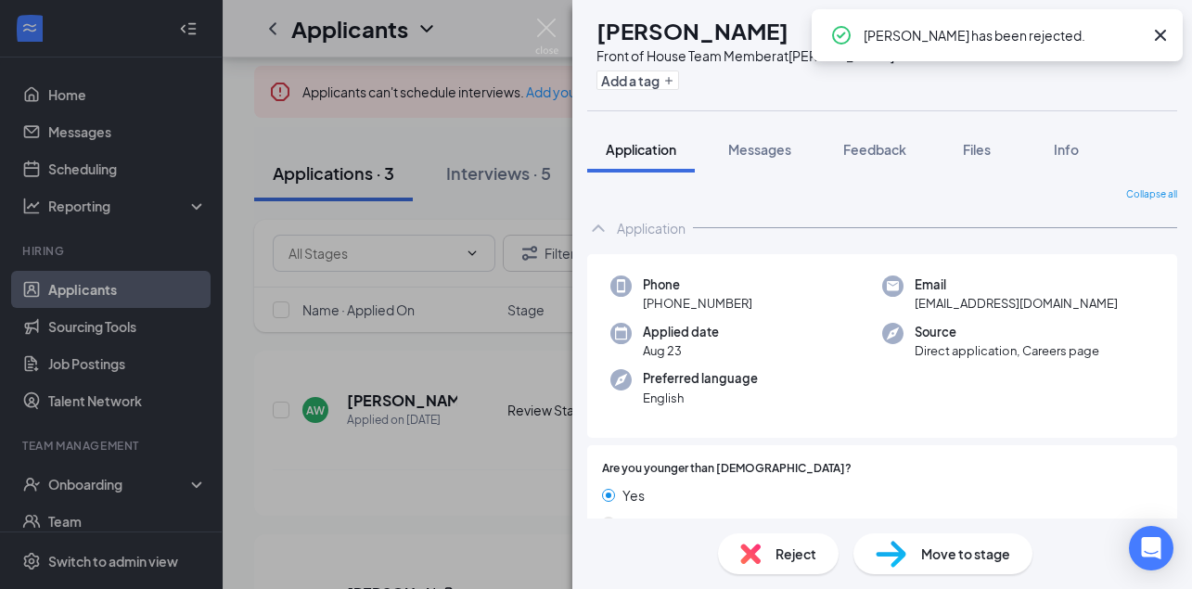
click at [791, 557] on span "Reject" at bounding box center [795, 554] width 41 height 20
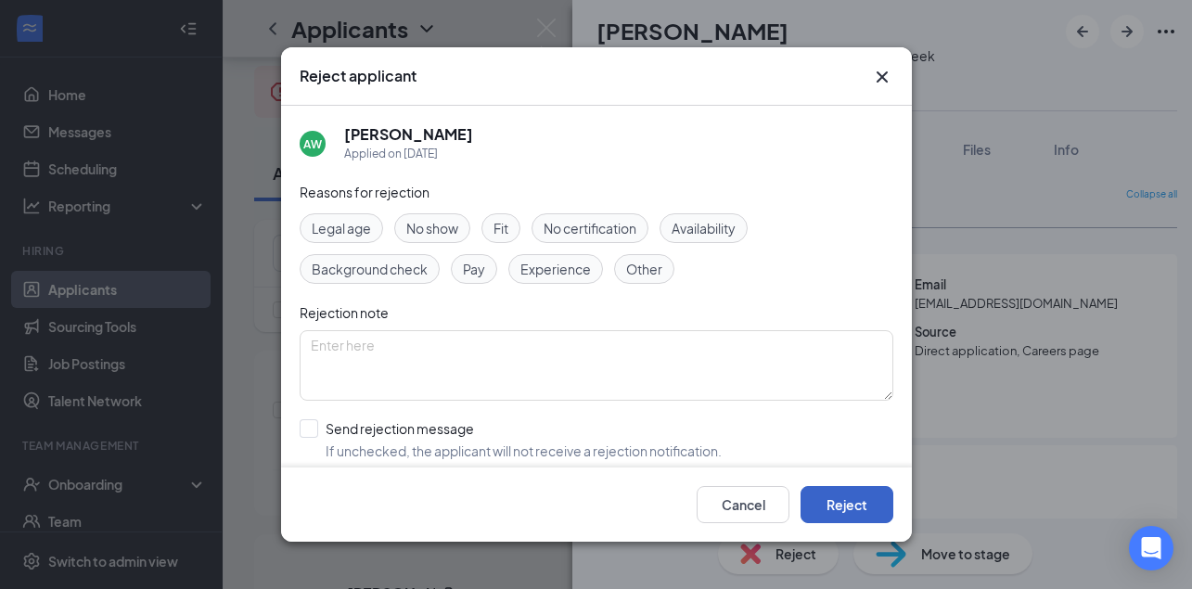
click at [851, 516] on button "Reject" at bounding box center [846, 504] width 93 height 37
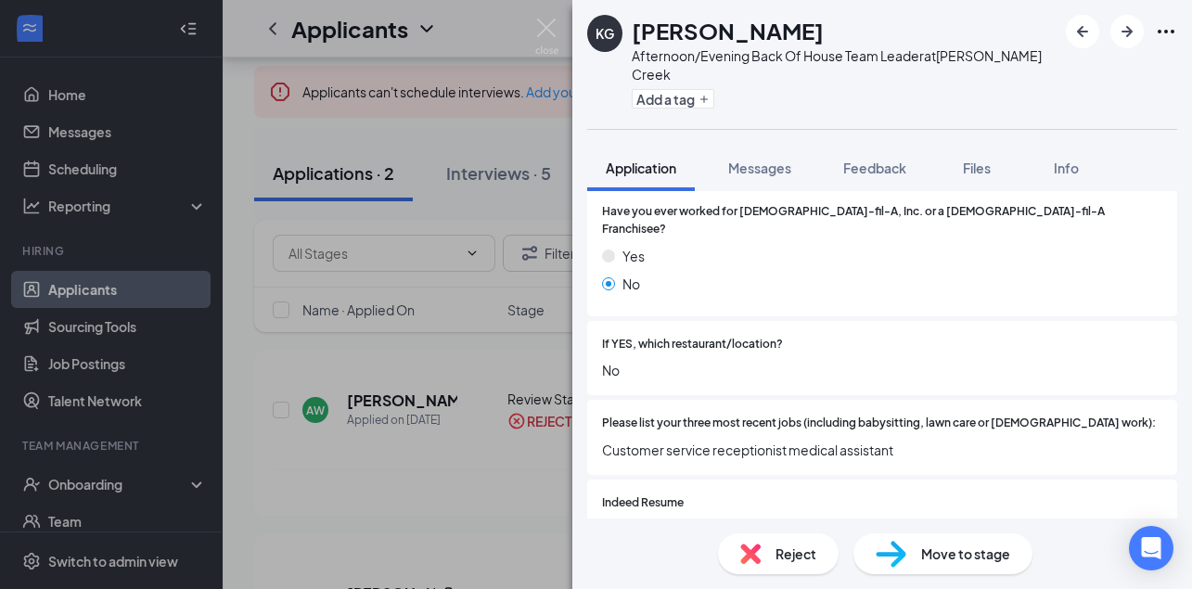
scroll to position [507, 0]
click at [792, 555] on span "Reject" at bounding box center [795, 554] width 41 height 20
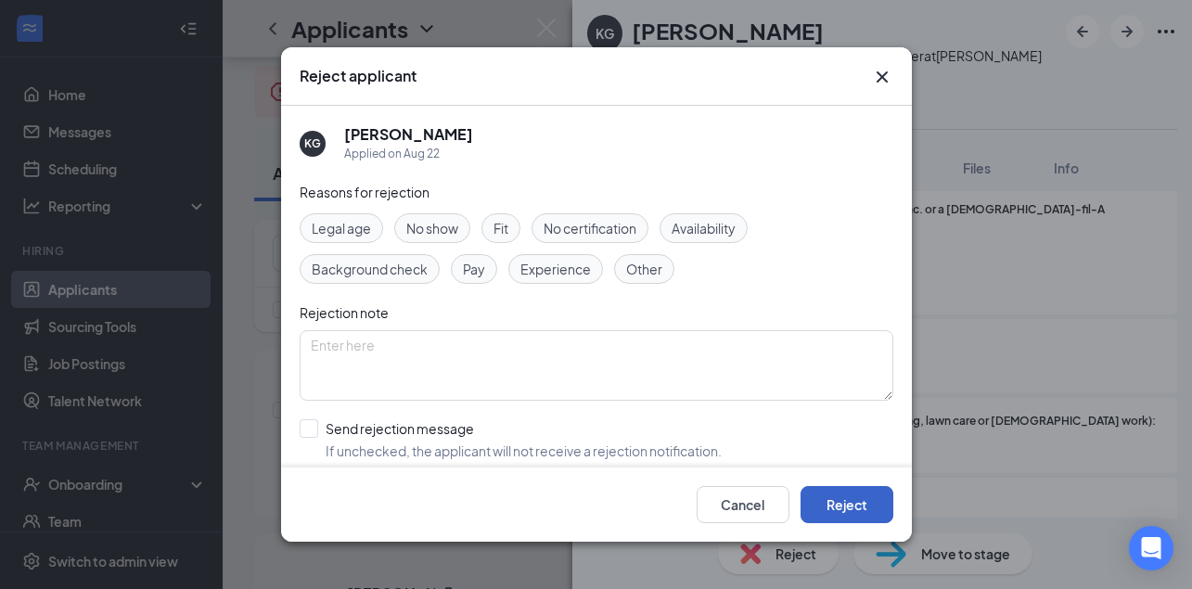
click at [823, 497] on button "Reject" at bounding box center [846, 504] width 93 height 37
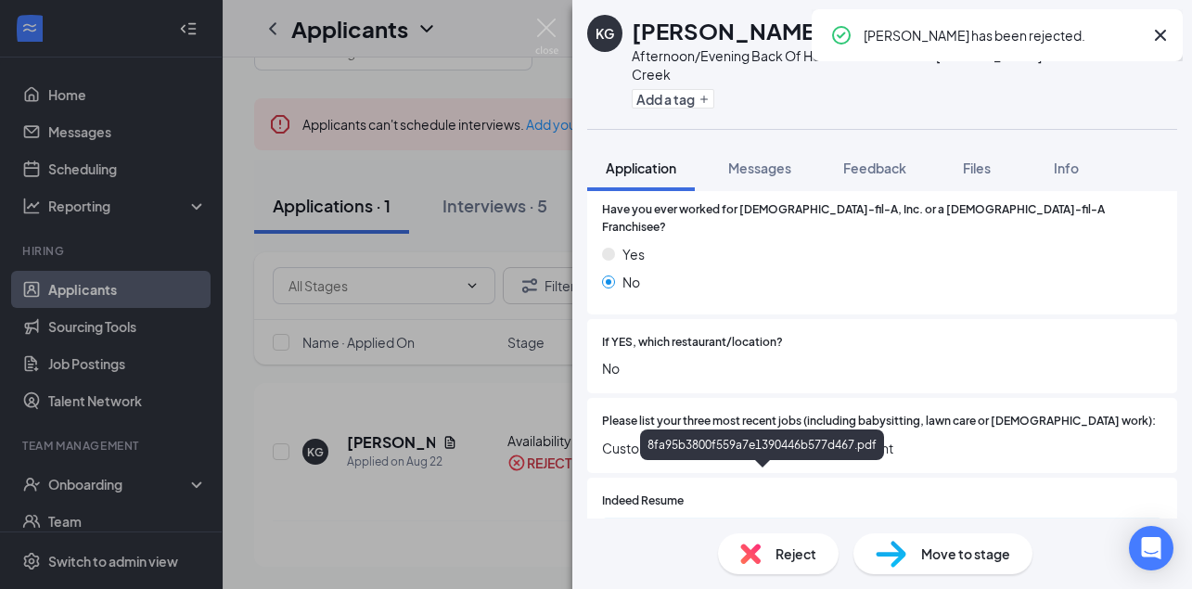
scroll to position [45, 0]
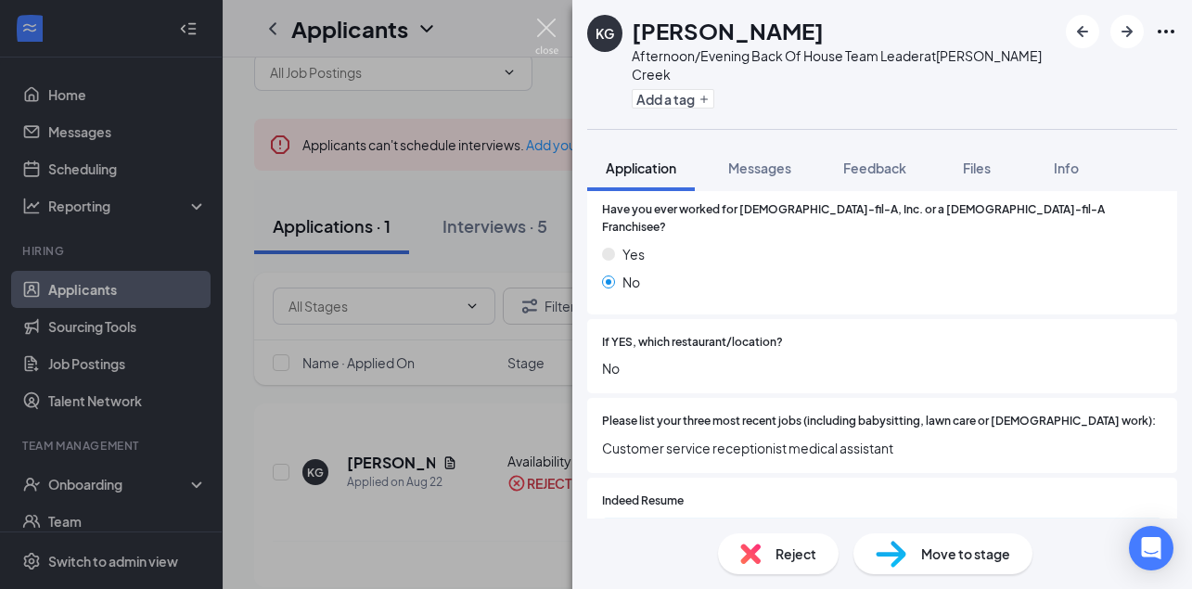
click at [550, 20] on img at bounding box center [546, 37] width 23 height 36
